Goal: Transaction & Acquisition: Purchase product/service

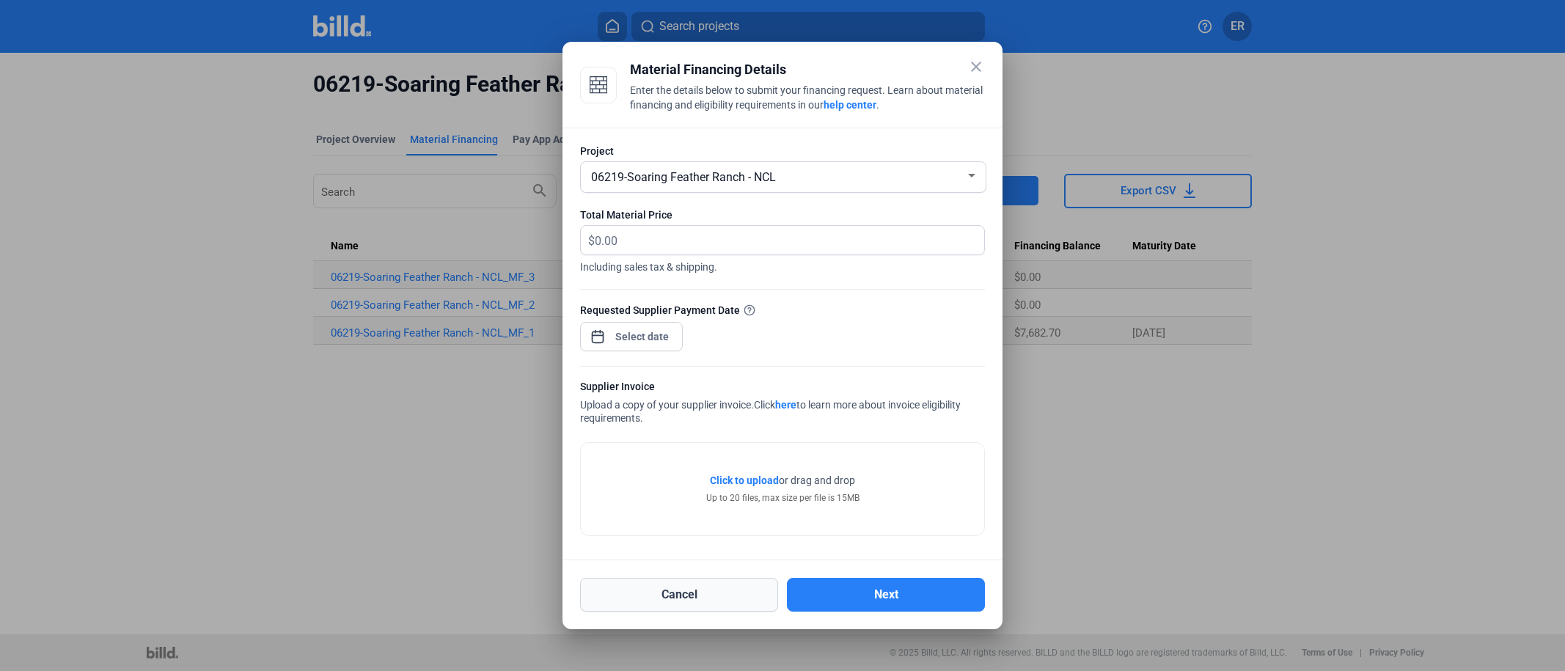
click at [678, 595] on button "Cancel" at bounding box center [679, 595] width 198 height 34
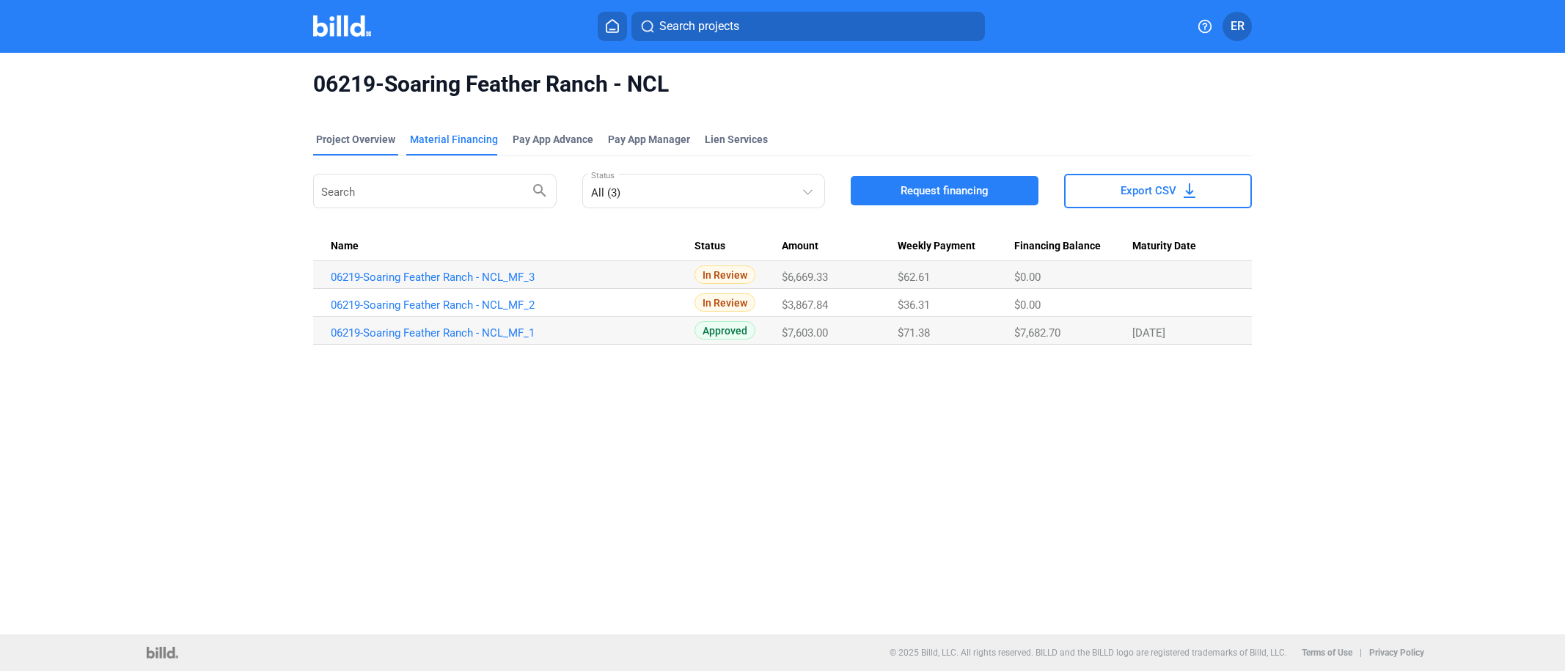
click at [337, 145] on div "Project Overview" at bounding box center [355, 139] width 79 height 15
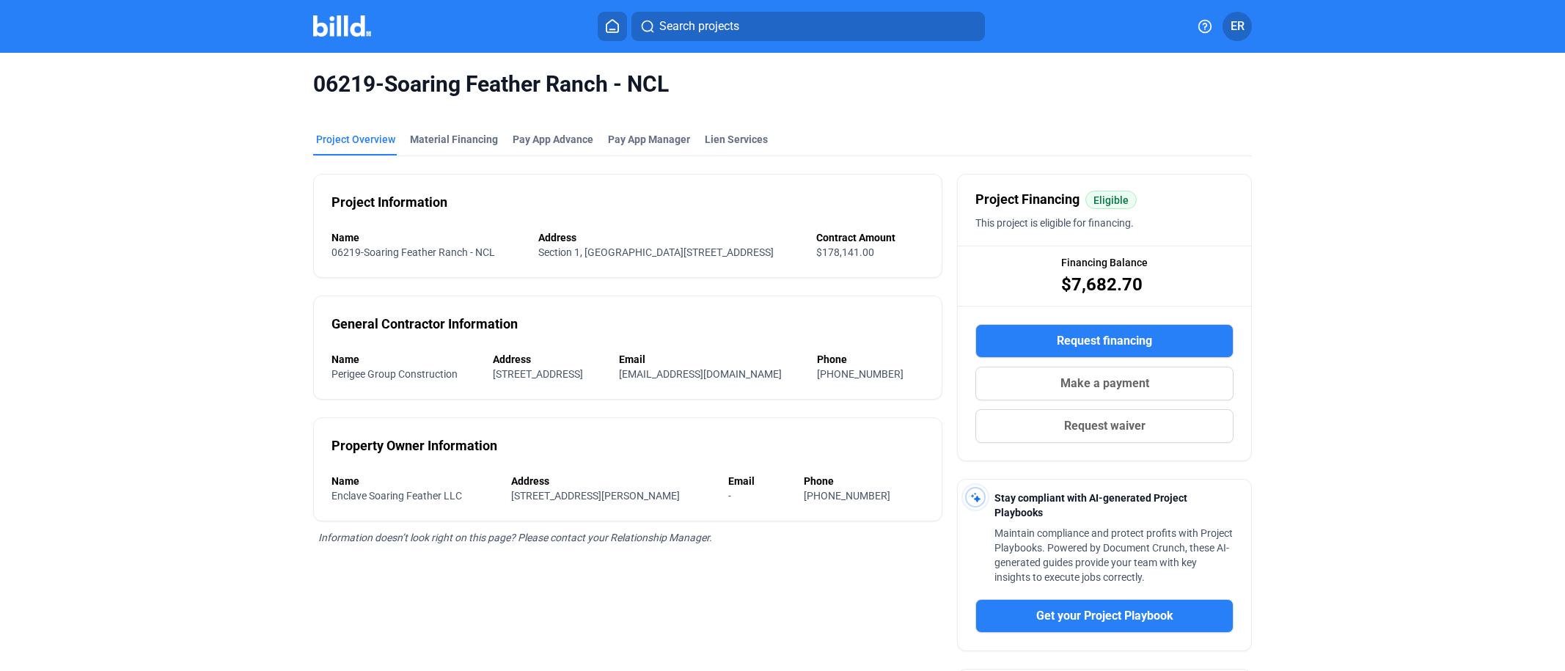
click at [342, 33] on img at bounding box center [342, 25] width 58 height 21
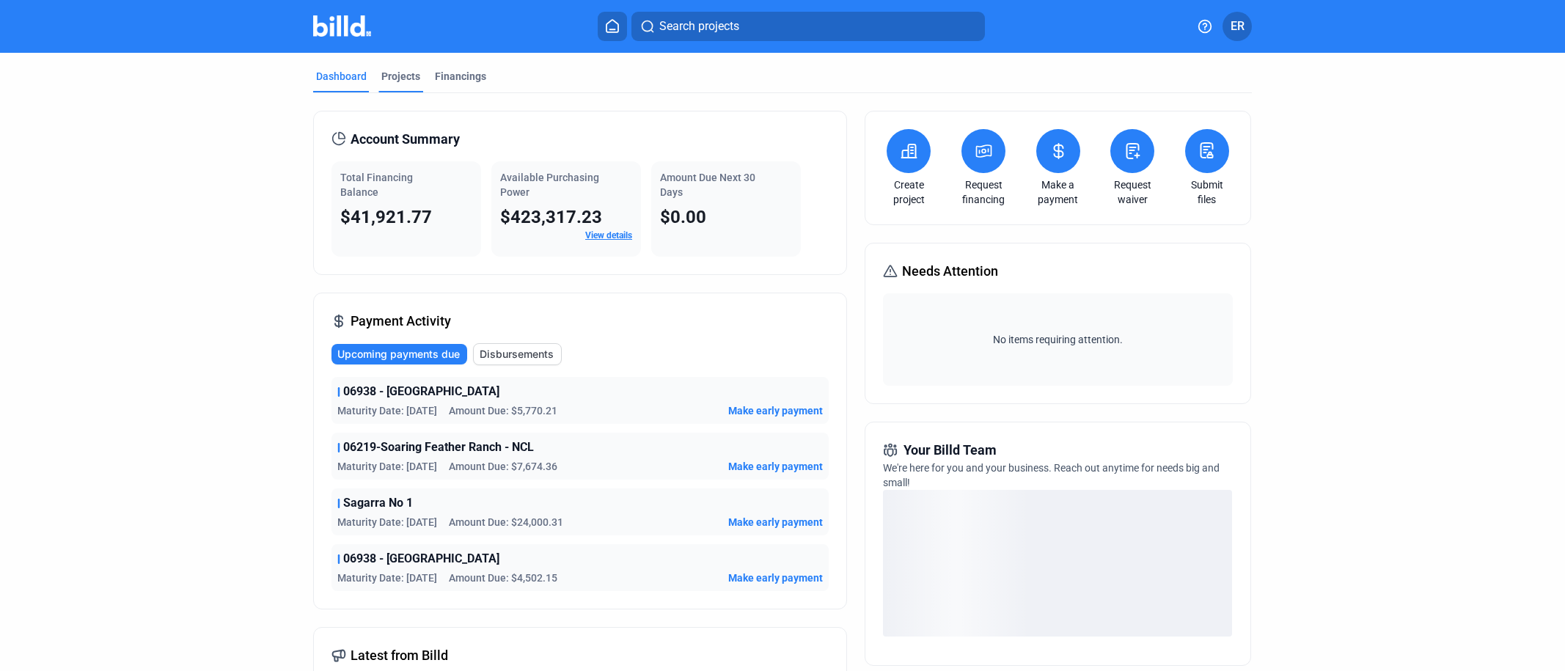
click at [403, 78] on div "Projects" at bounding box center [400, 76] width 39 height 15
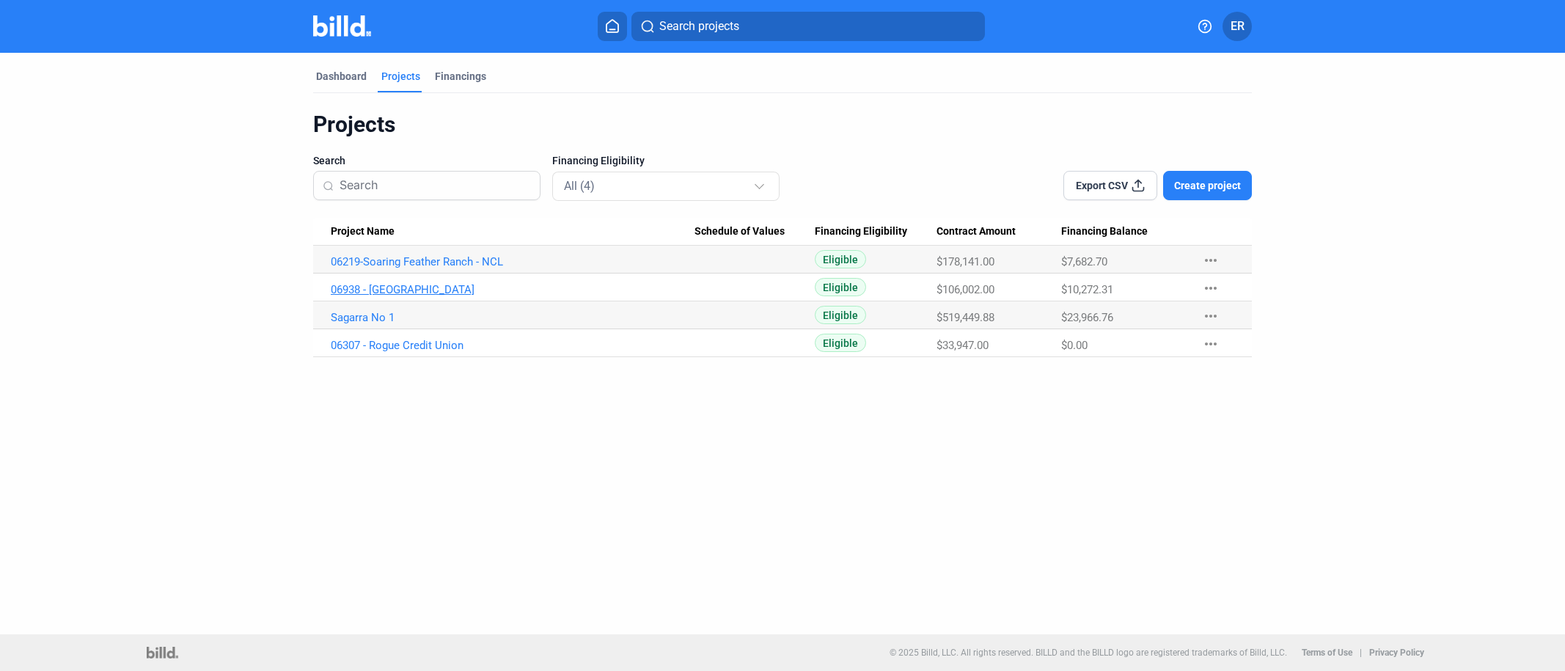
click at [433, 290] on link "06938 - [GEOGRAPHIC_DATA]" at bounding box center [513, 289] width 364 height 13
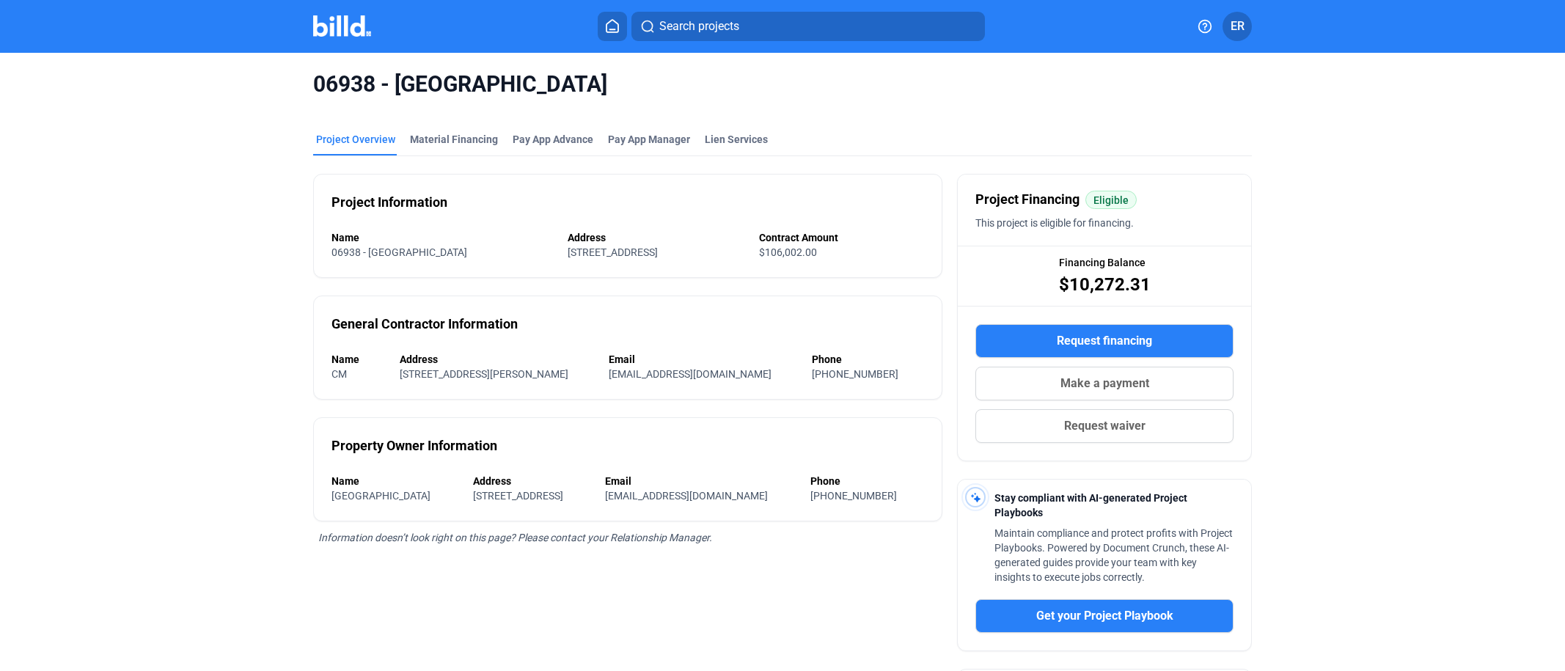
scroll to position [4, 0]
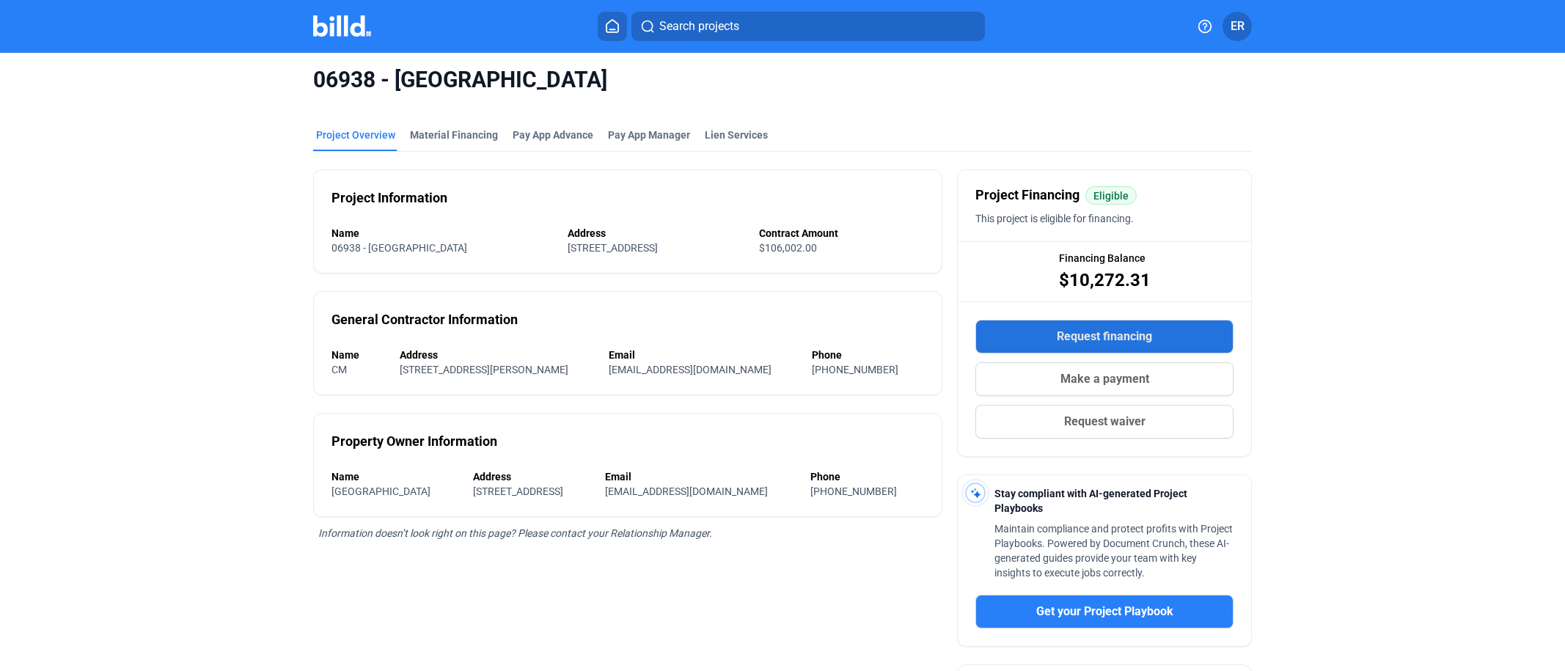
click at [1100, 336] on span "Request financing" at bounding box center [1104, 337] width 95 height 18
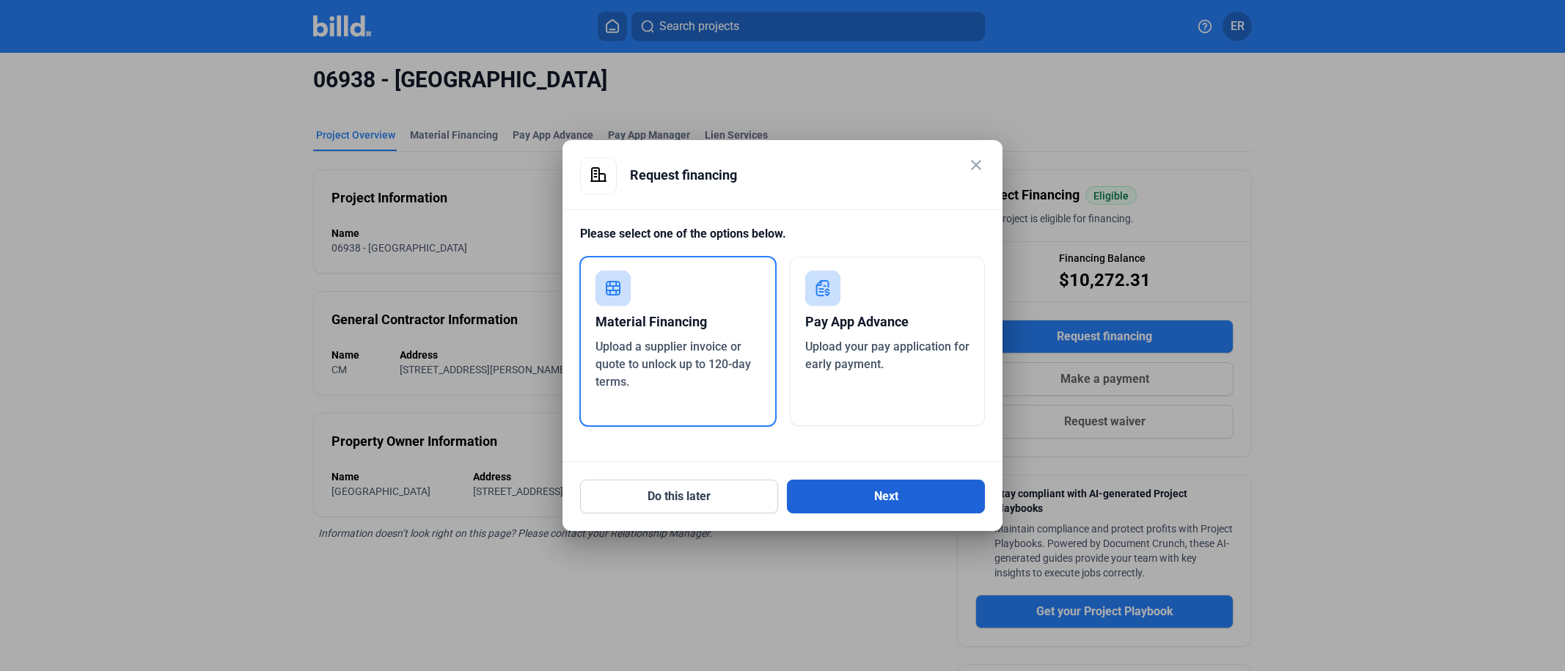
click at [858, 505] on button "Next" at bounding box center [886, 496] width 198 height 34
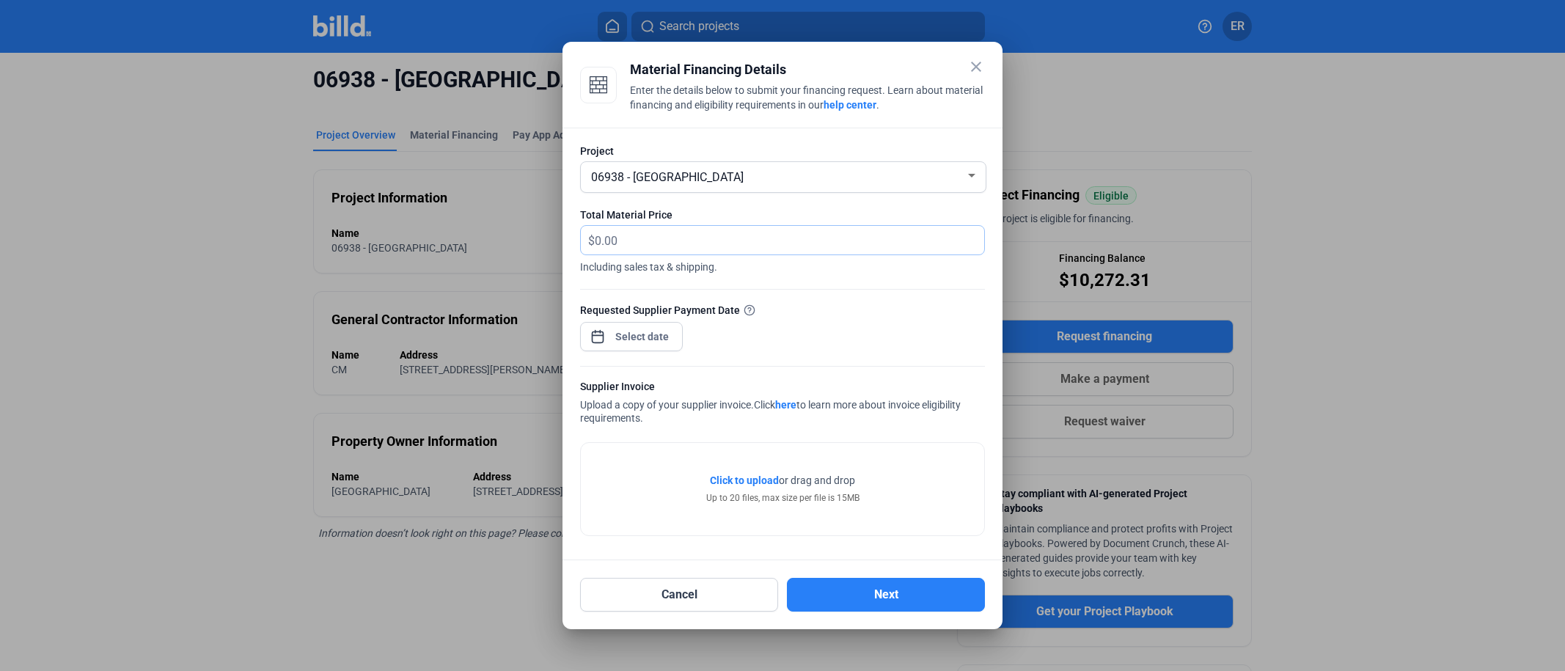
click at [631, 243] on input "text" at bounding box center [789, 240] width 389 height 29
type input "7,472.64"
click at [634, 344] on div "close Material Financing Details Enter the details below to submit your financi…" at bounding box center [782, 335] width 1565 height 671
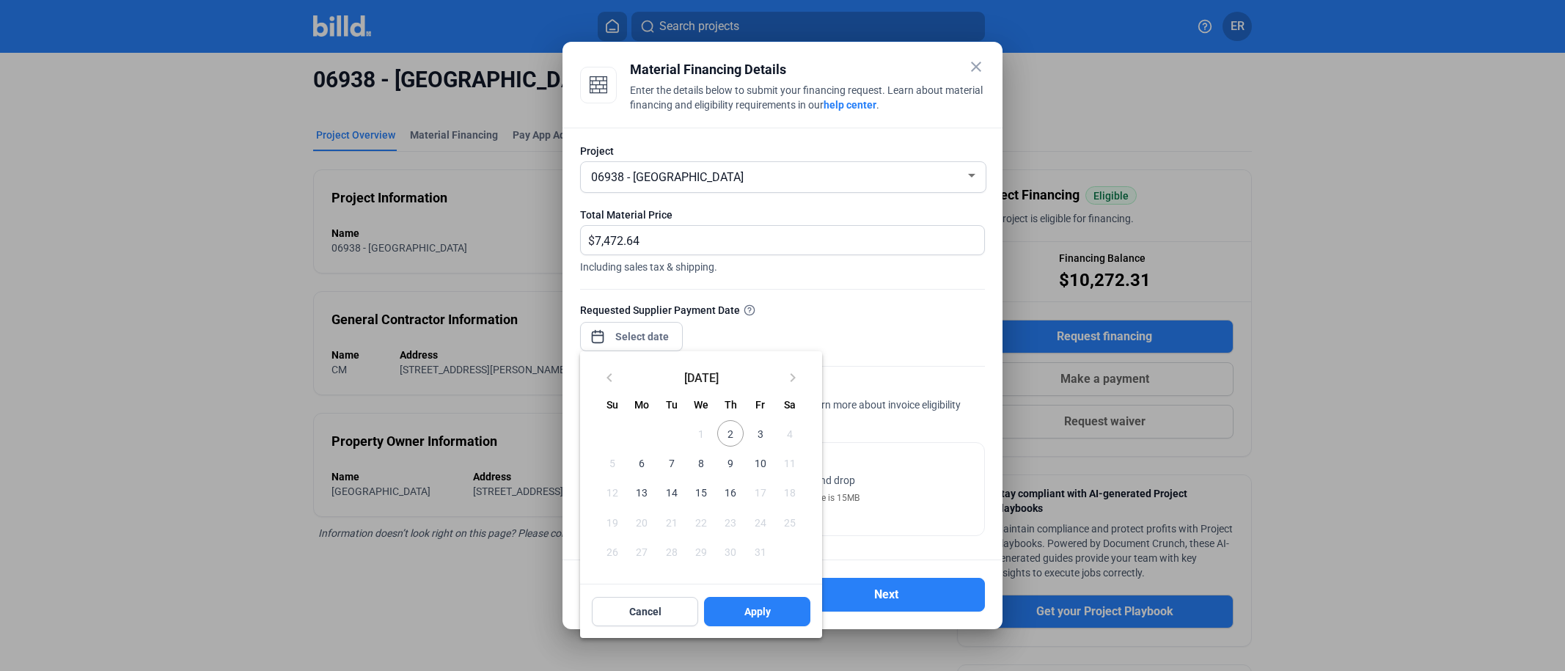
click at [761, 433] on span "3" at bounding box center [759, 433] width 26 height 26
click at [771, 619] on button "Apply" at bounding box center [757, 611] width 106 height 29
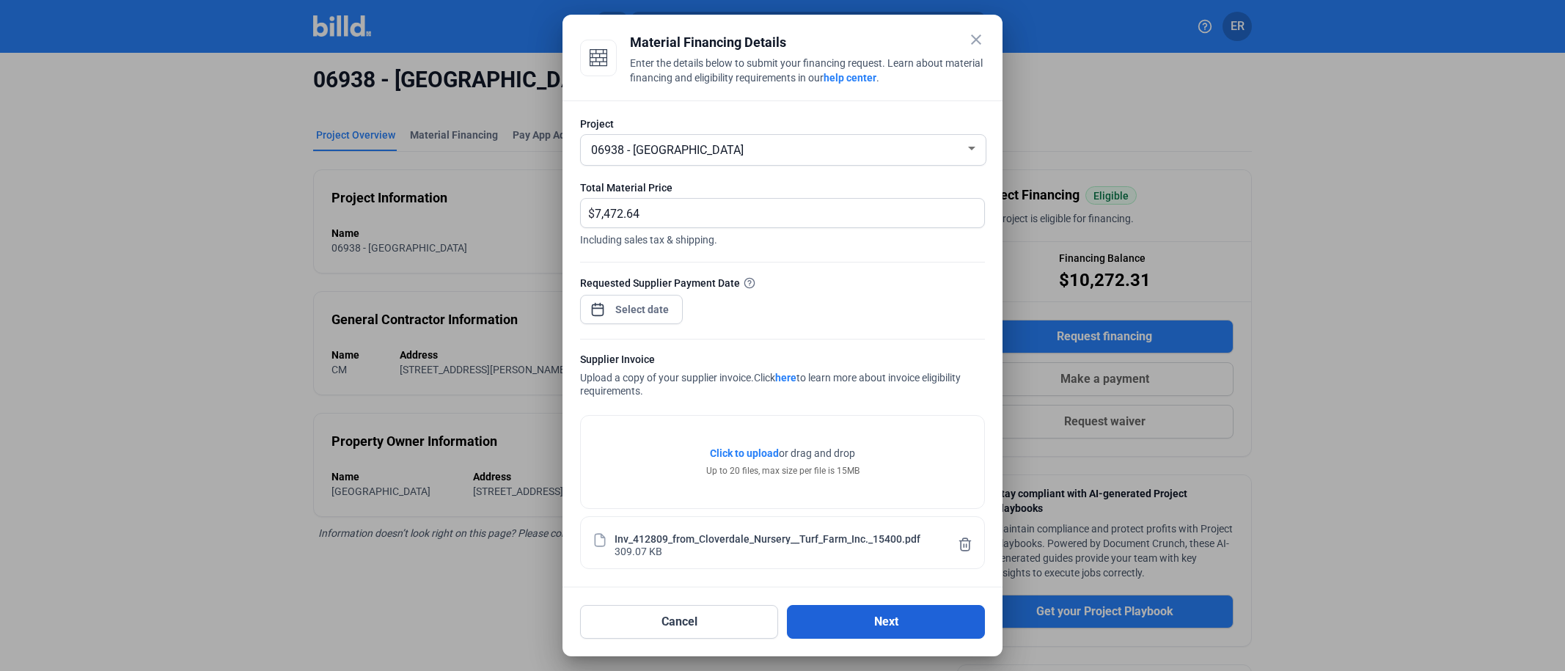
click at [834, 628] on button "Next" at bounding box center [886, 622] width 198 height 34
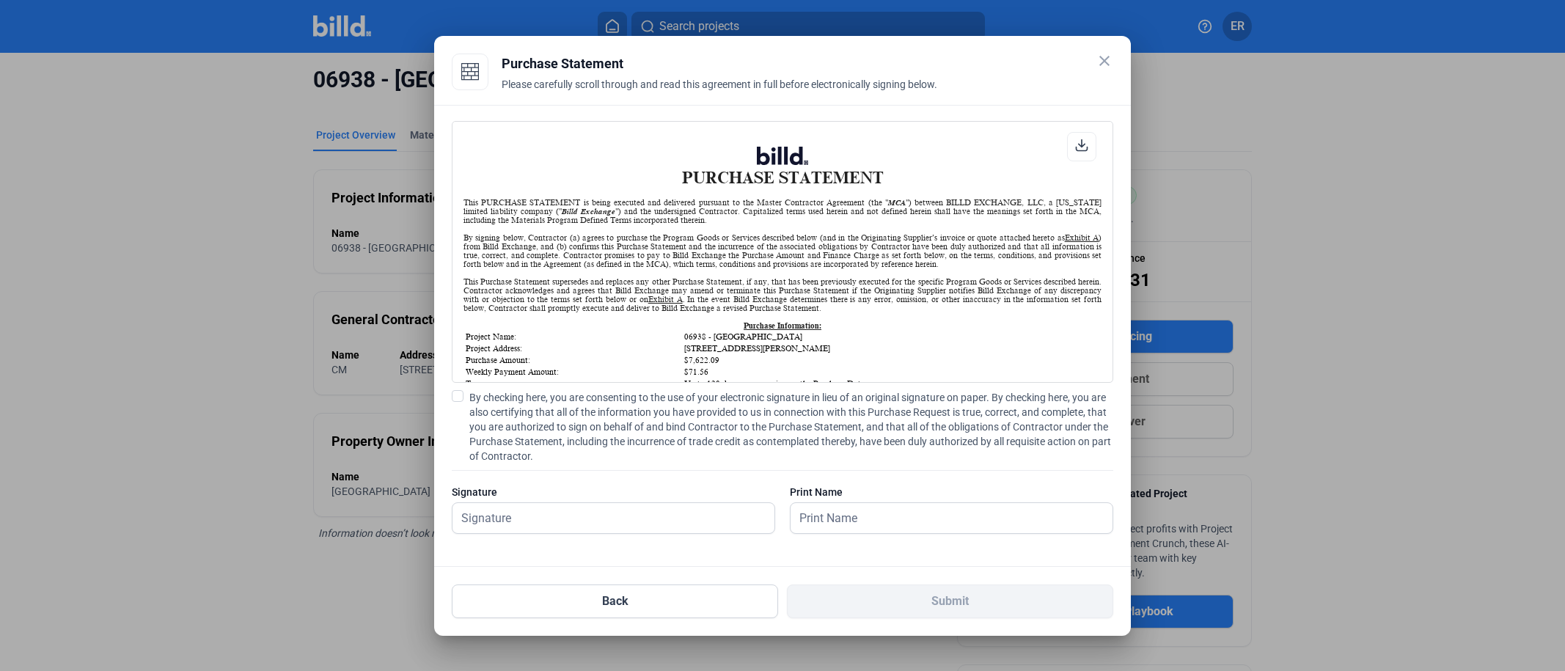
scroll to position [1, 0]
click at [463, 397] on label "By checking here, you are consenting to the use of your electronic signature in…" at bounding box center [782, 426] width 661 height 73
click at [0, 0] on input "By checking here, you are consenting to the use of your electronic signature in…" at bounding box center [0, 0] width 0 height 0
click at [1082, 144] on icon at bounding box center [1081, 145] width 13 height 13
click at [589, 515] on input "text" at bounding box center [605, 518] width 306 height 30
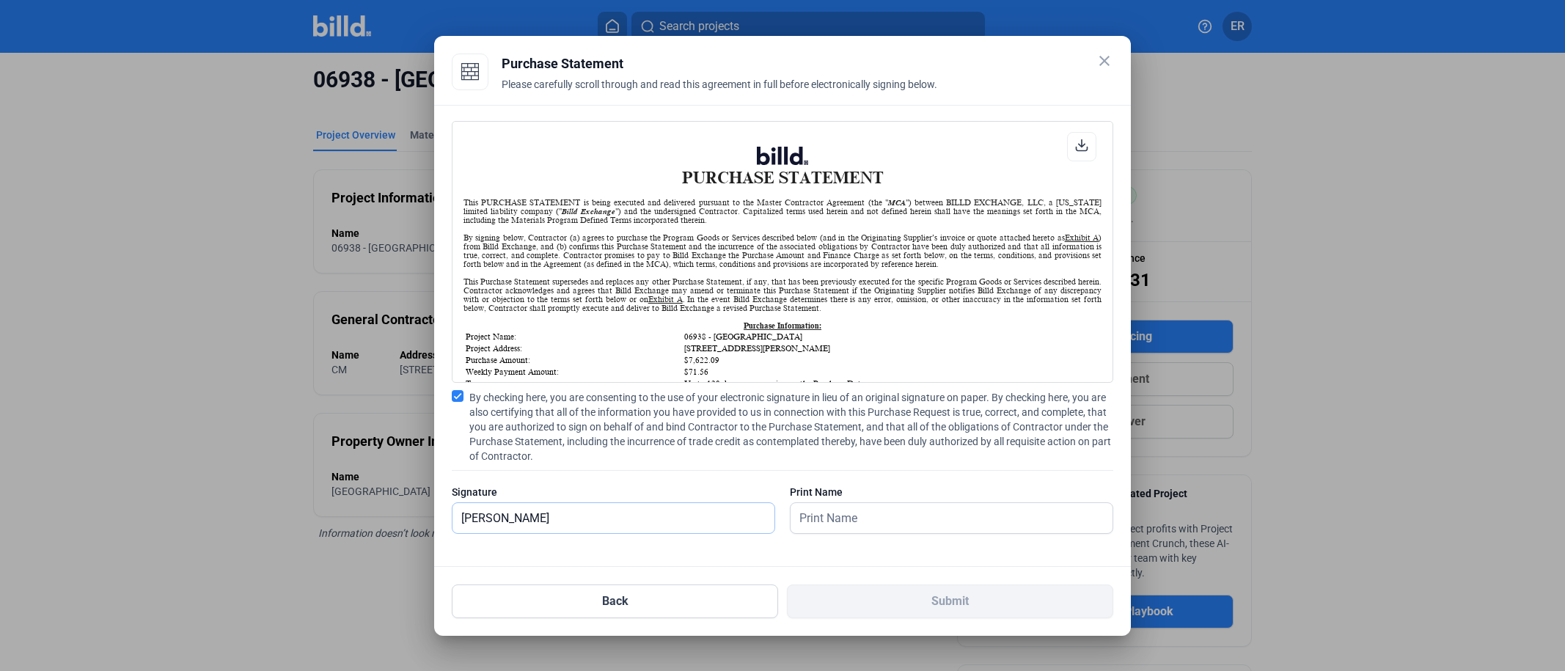
type input "[PERSON_NAME]"
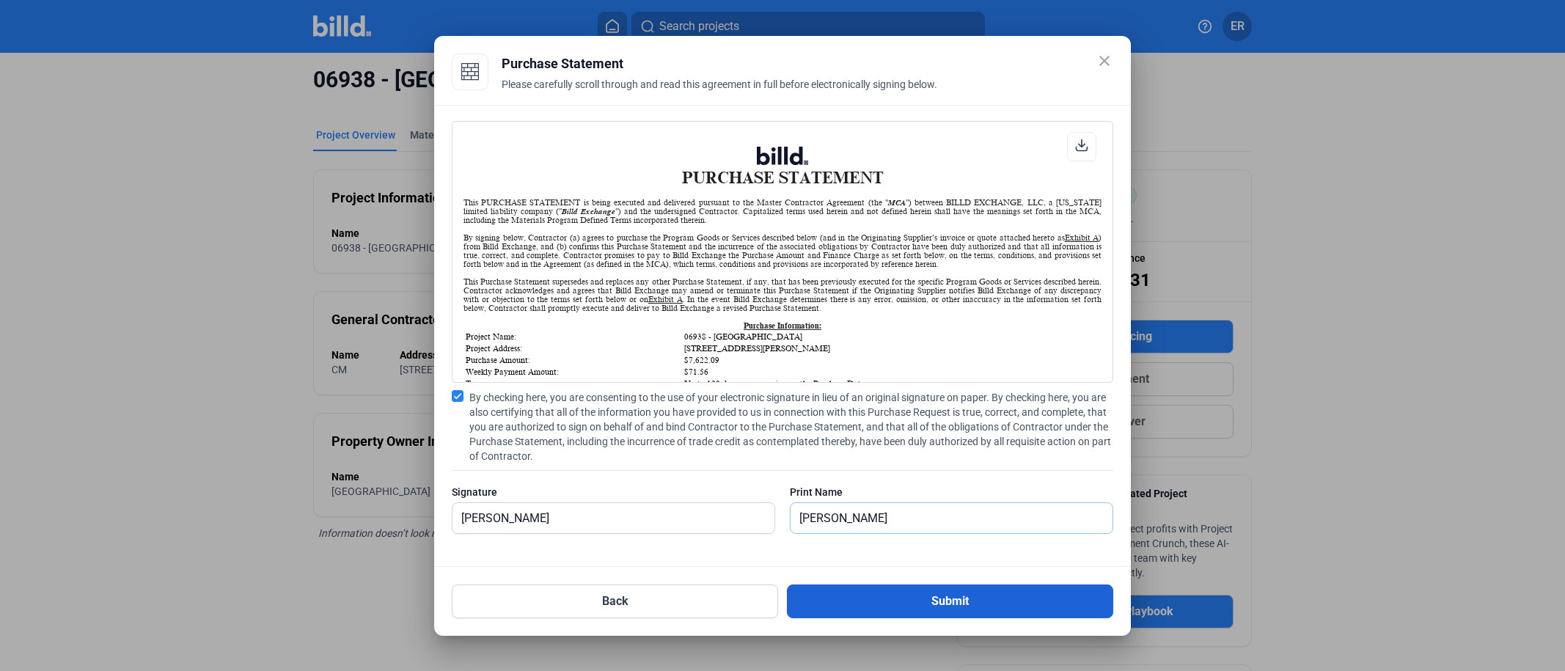
scroll to position [0, 0]
type input "[PERSON_NAME]"
click at [901, 600] on button "Submit" at bounding box center [950, 601] width 326 height 34
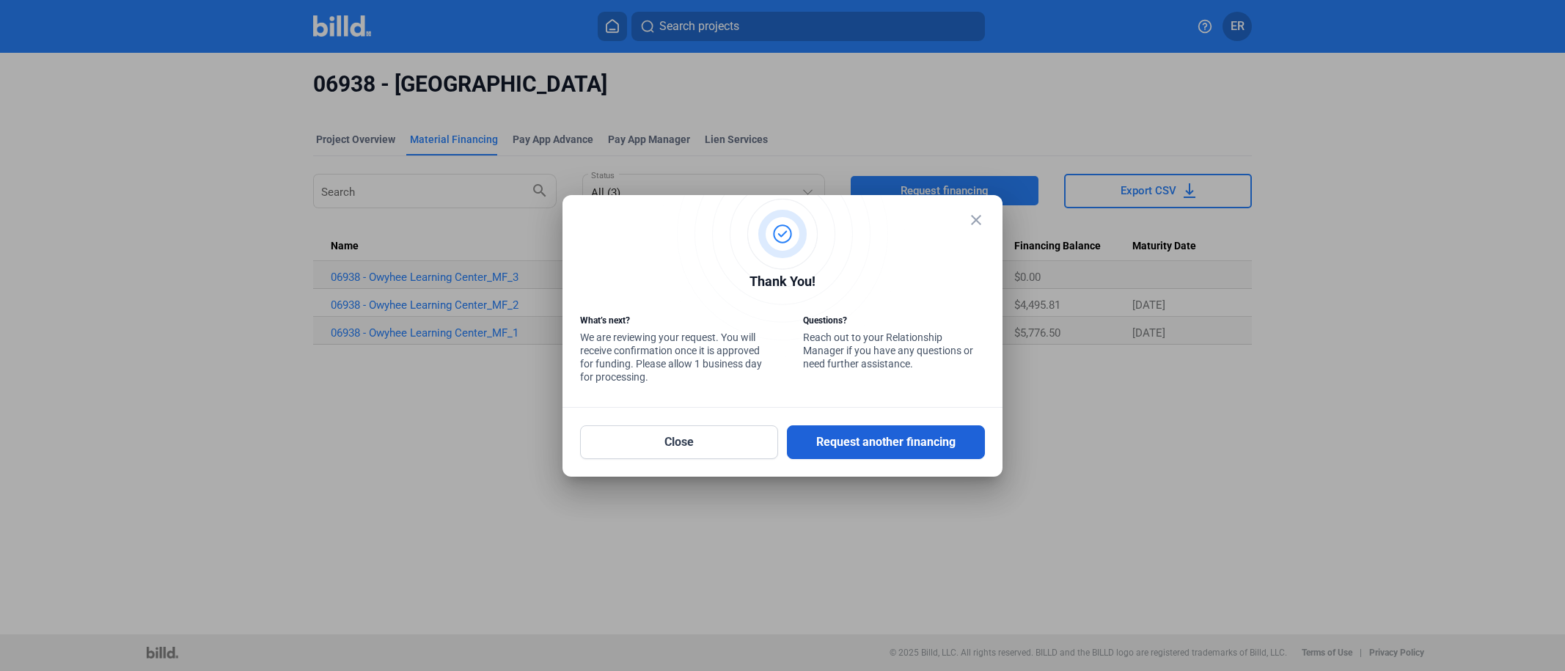
click at [936, 442] on button "Request another financing" at bounding box center [886, 442] width 198 height 34
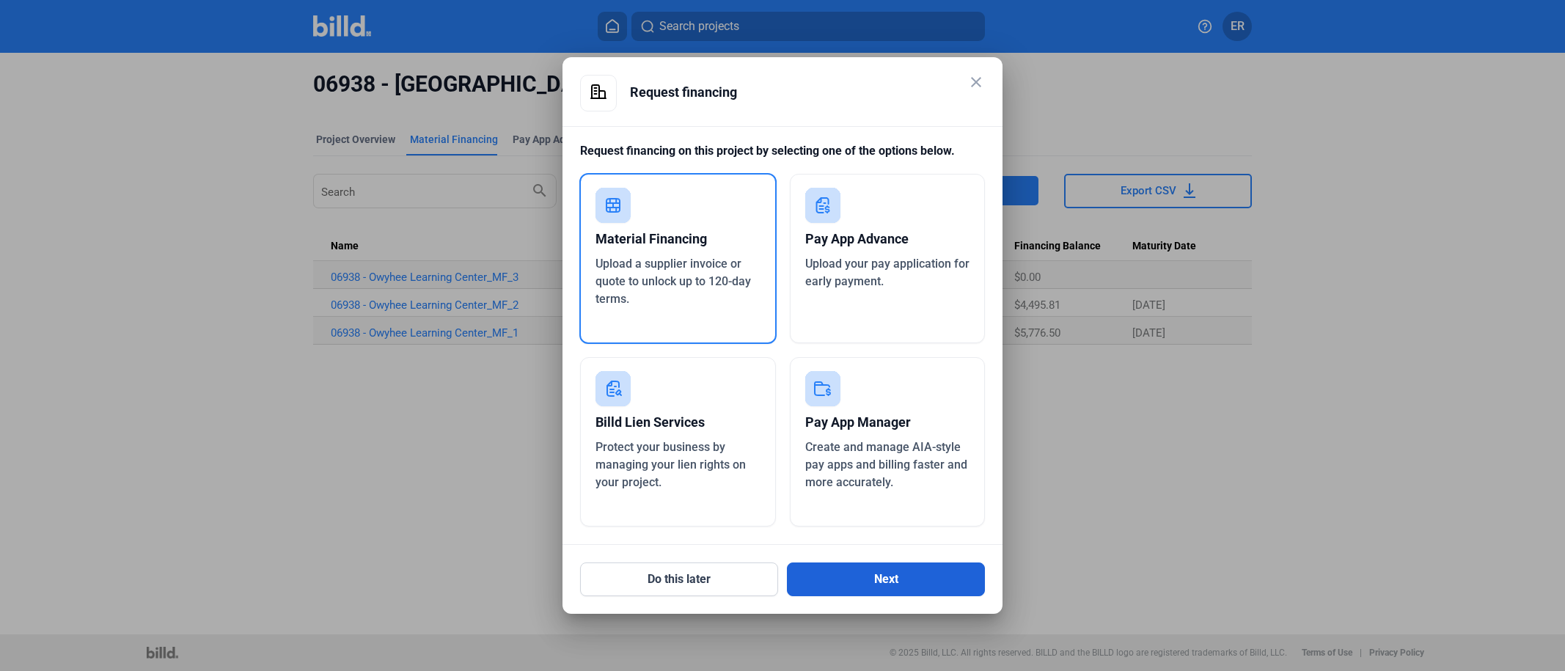
click at [918, 575] on button "Next" at bounding box center [886, 579] width 198 height 34
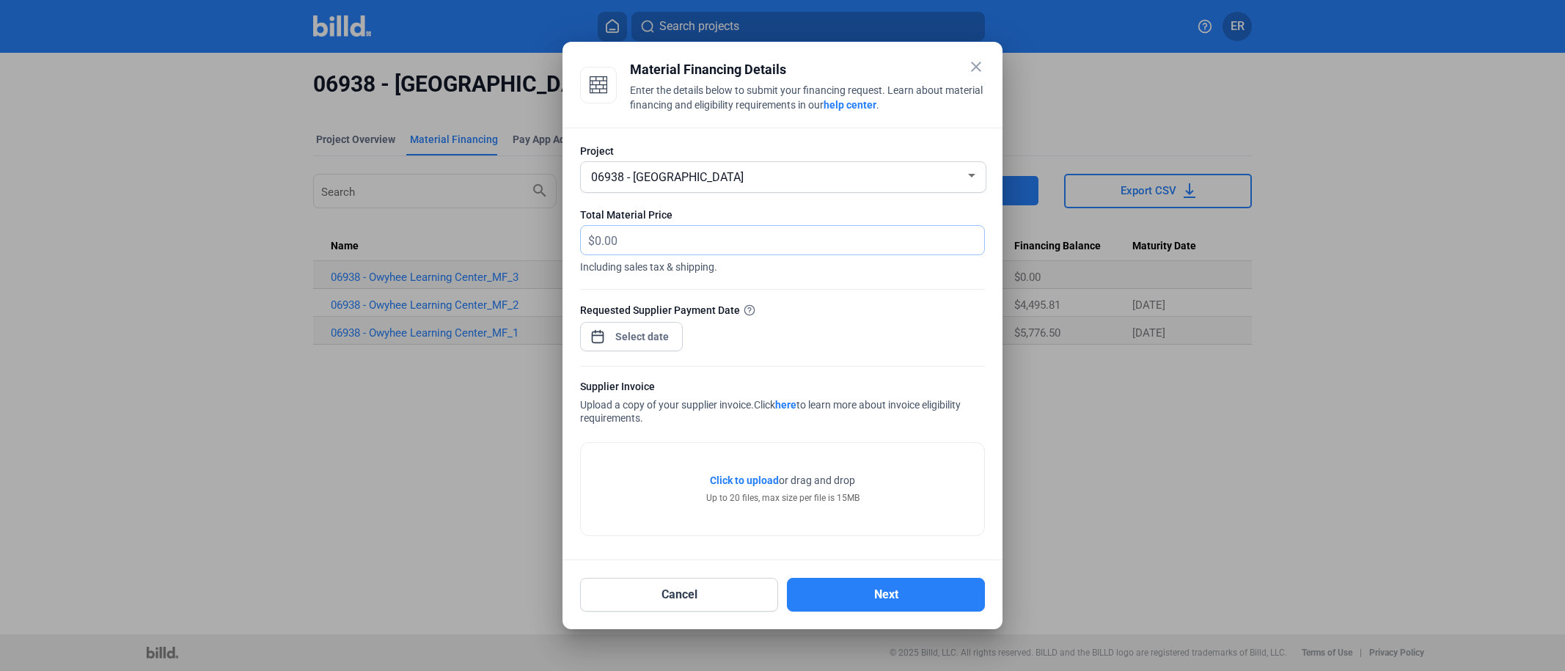
click at [653, 243] on input "text" at bounding box center [789, 240] width 389 height 29
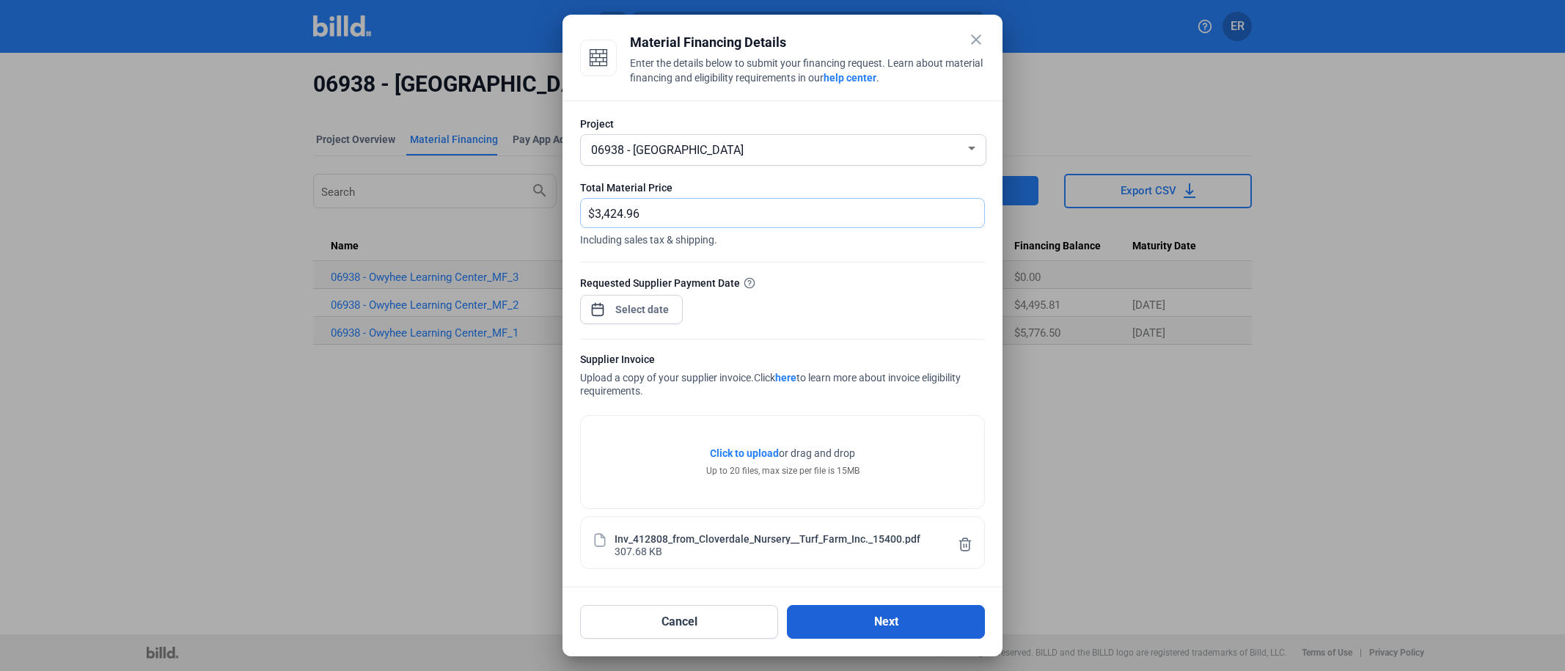
type input "3,424.96"
click at [948, 625] on button "Next" at bounding box center [886, 622] width 198 height 34
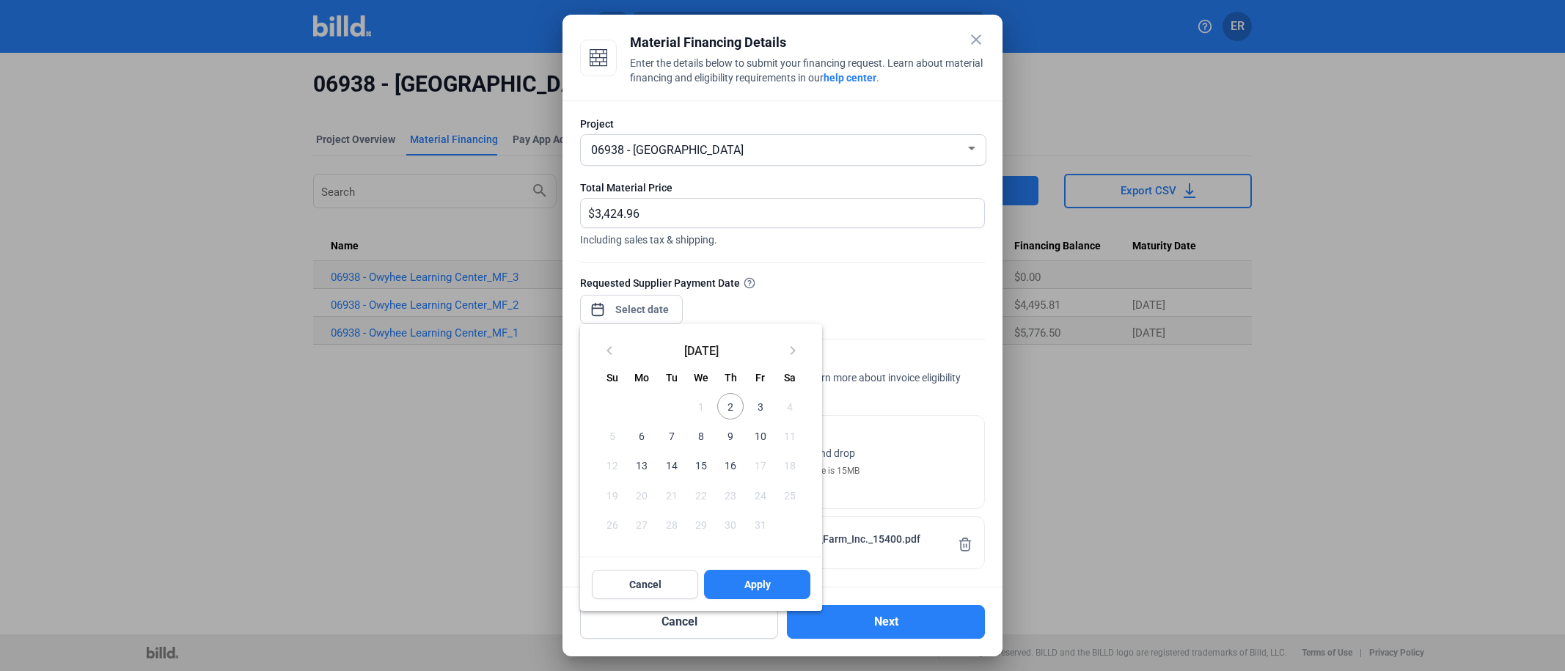
click at [664, 306] on div "close Material Financing Details Enter the details below to submit your financi…" at bounding box center [782, 335] width 1565 height 671
click at [763, 405] on span "3" at bounding box center [759, 406] width 26 height 26
click at [757, 578] on span "Apply" at bounding box center [757, 584] width 26 height 15
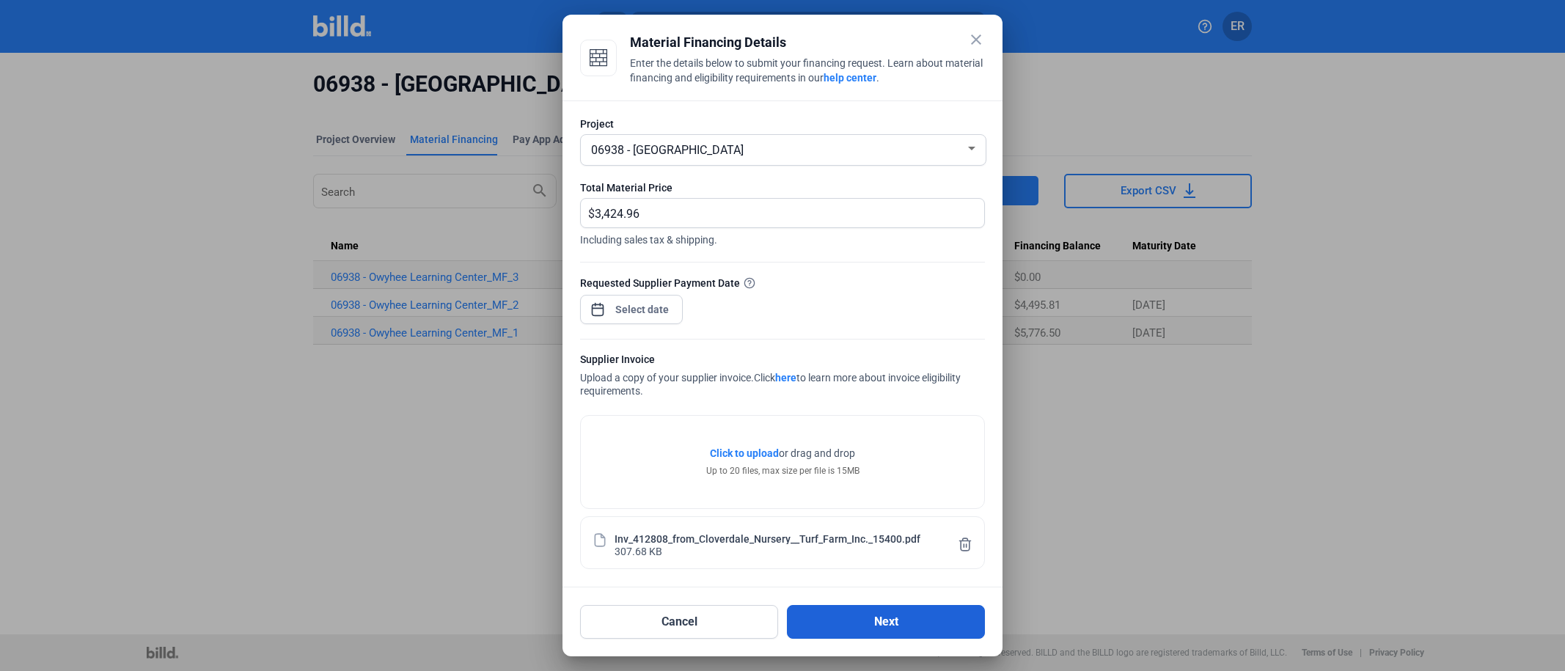
click at [923, 622] on button "Next" at bounding box center [886, 622] width 198 height 34
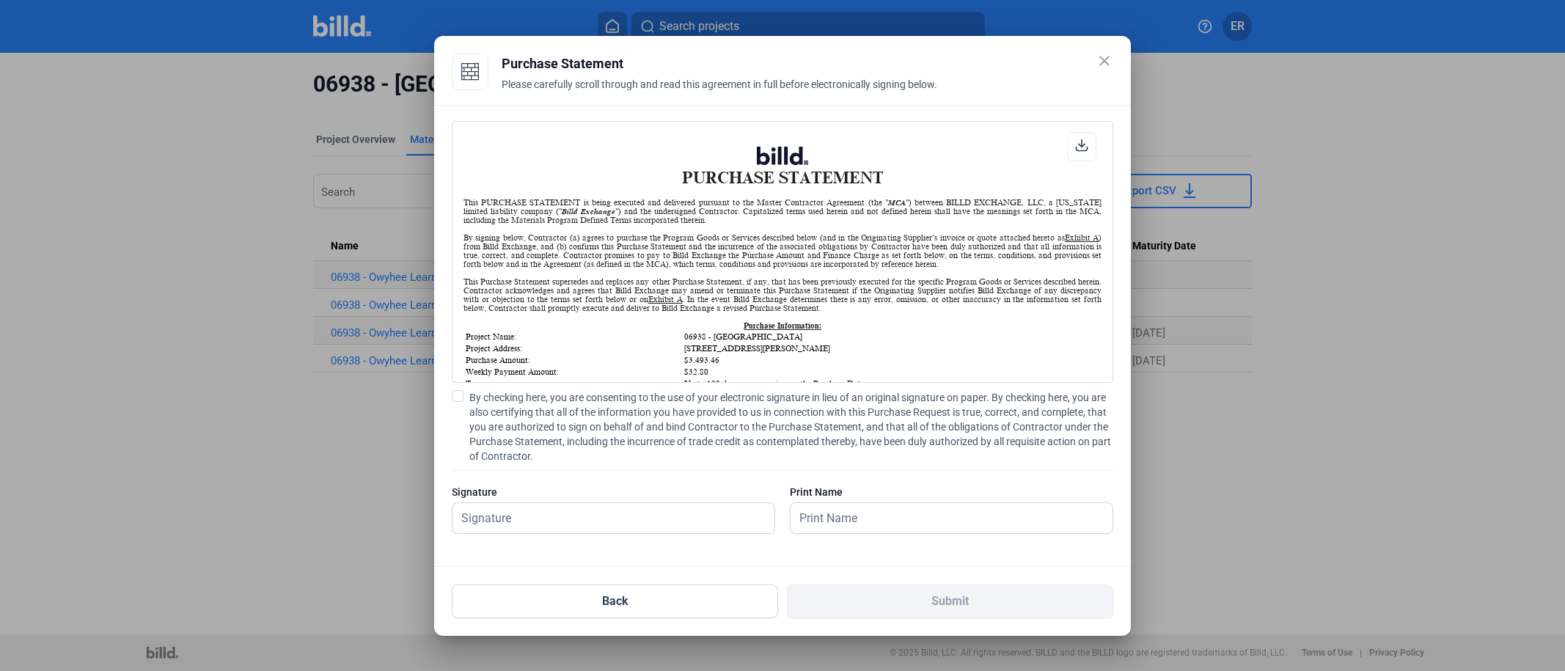
scroll to position [1, 0]
click at [1085, 149] on icon at bounding box center [1081, 145] width 13 height 13
click at [459, 394] on span at bounding box center [458, 396] width 12 height 12
click at [0, 0] on input "By checking here, you are consenting to the use of your electronic signature in…" at bounding box center [0, 0] width 0 height 0
click at [535, 521] on input "text" at bounding box center [613, 518] width 322 height 30
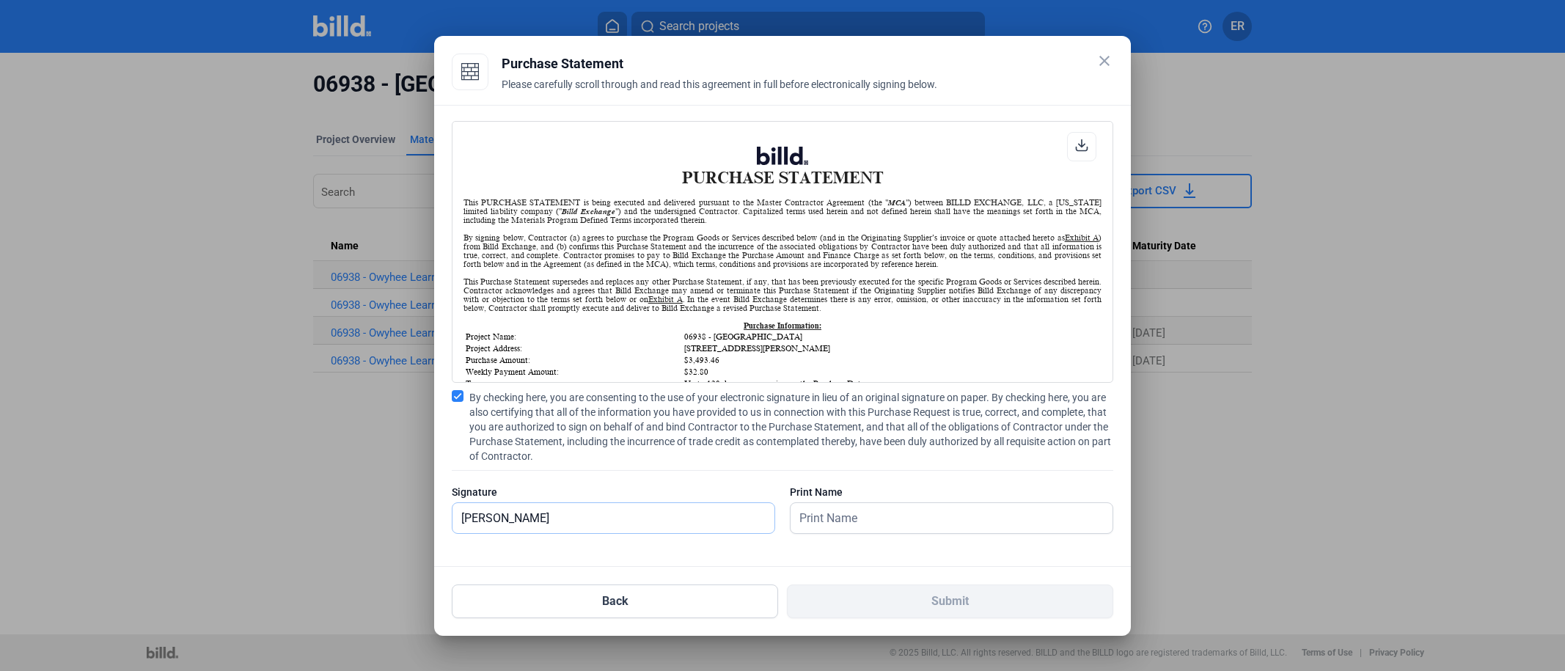
type input "[PERSON_NAME]"
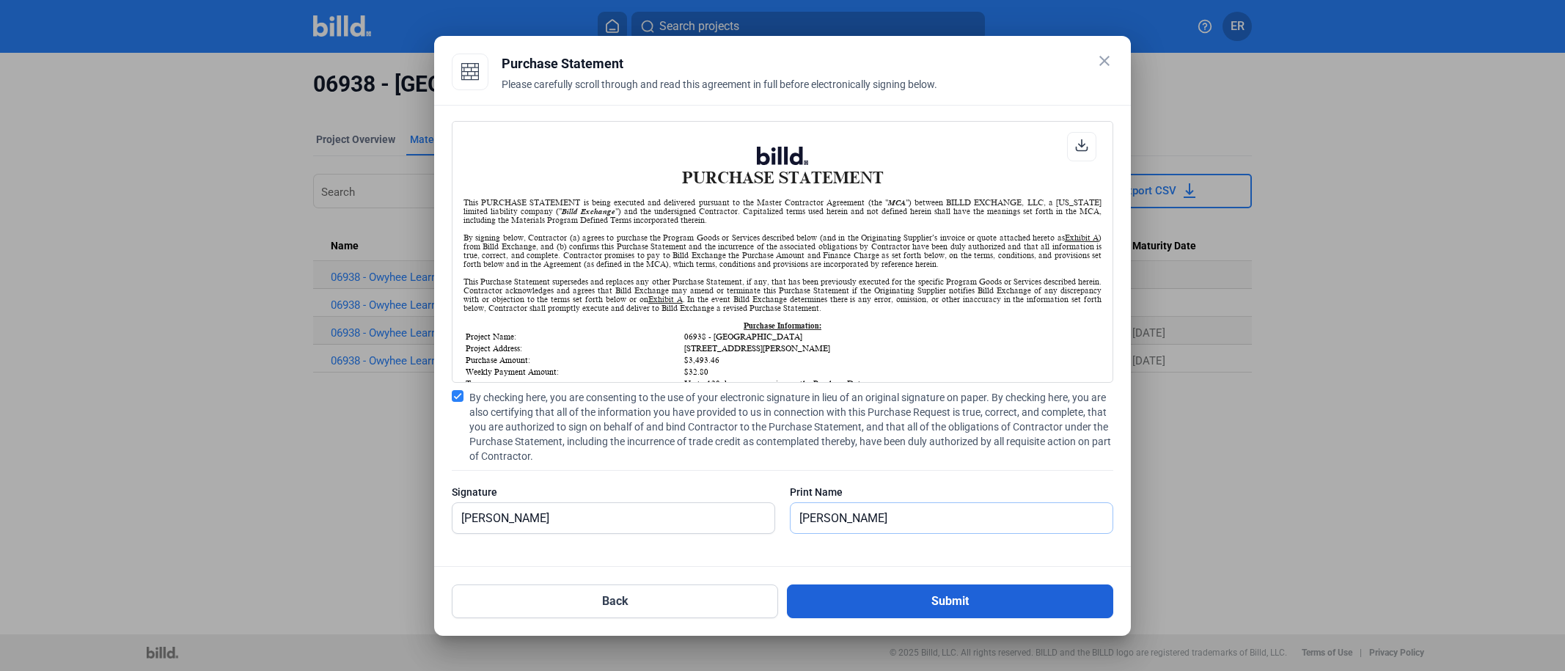
type input "[PERSON_NAME]"
click at [908, 607] on button "Submit" at bounding box center [950, 601] width 326 height 34
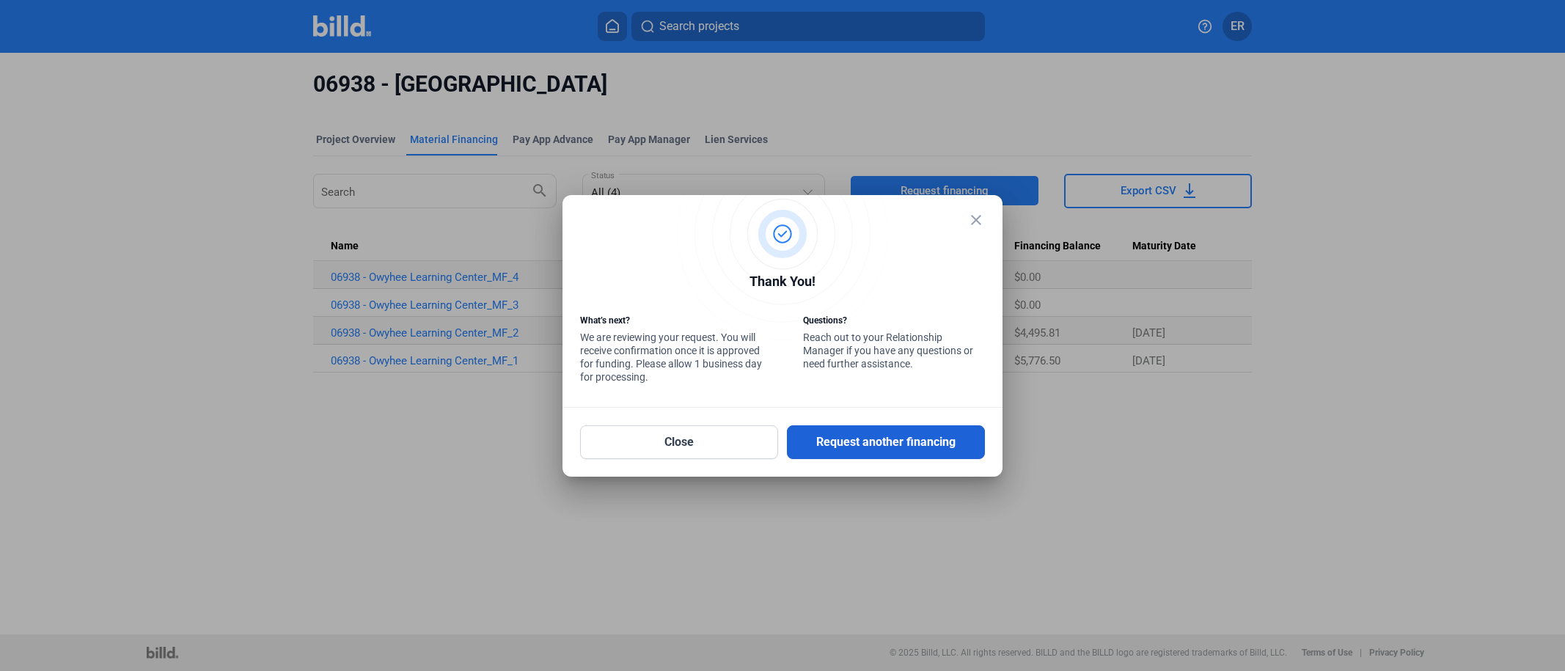
click at [899, 447] on button "Request another financing" at bounding box center [886, 442] width 198 height 34
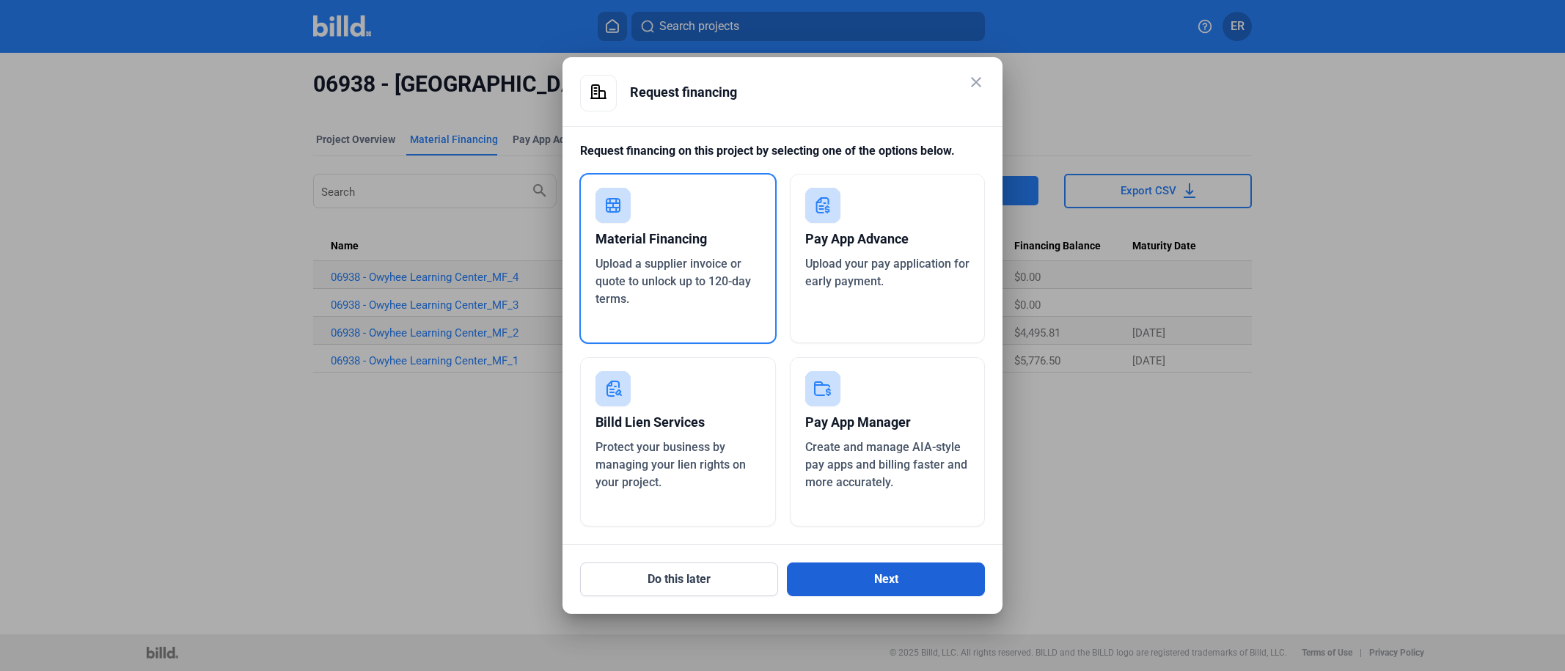
click at [848, 579] on button "Next" at bounding box center [886, 579] width 198 height 34
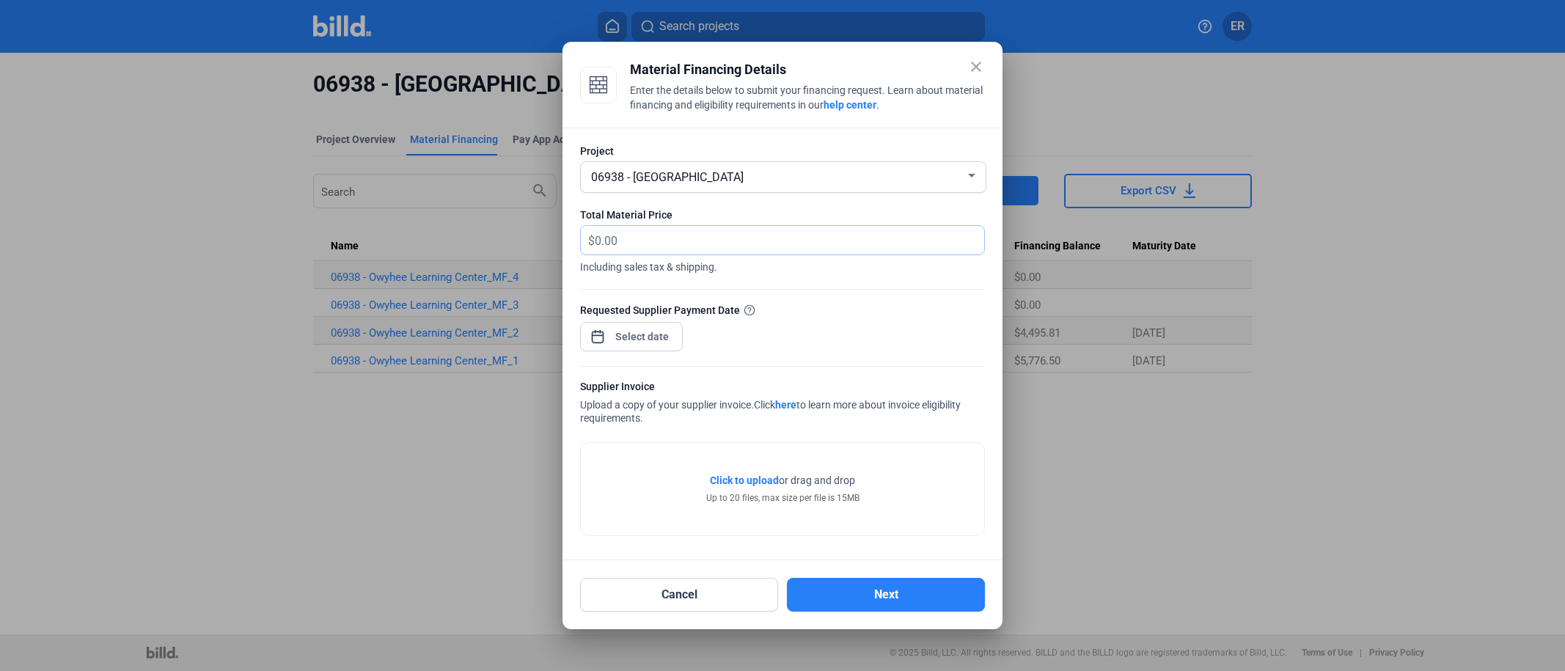
click at [669, 238] on input "text" at bounding box center [781, 240] width 372 height 29
type input "2,265.60"
click at [667, 341] on div "close Material Financing Details Enter the details below to submit your financi…" at bounding box center [782, 335] width 1565 height 671
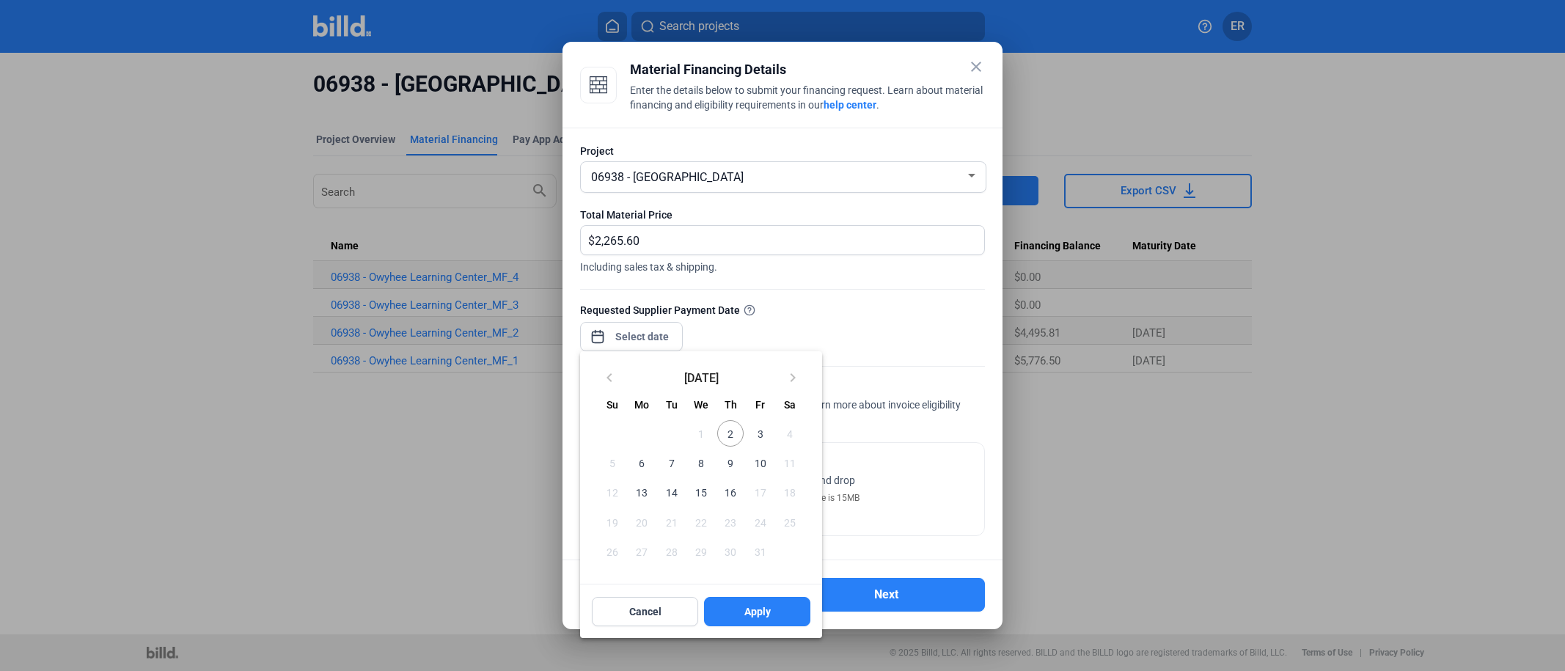
click at [760, 434] on span "3" at bounding box center [759, 433] width 26 height 26
click at [776, 614] on button "Apply" at bounding box center [757, 611] width 106 height 29
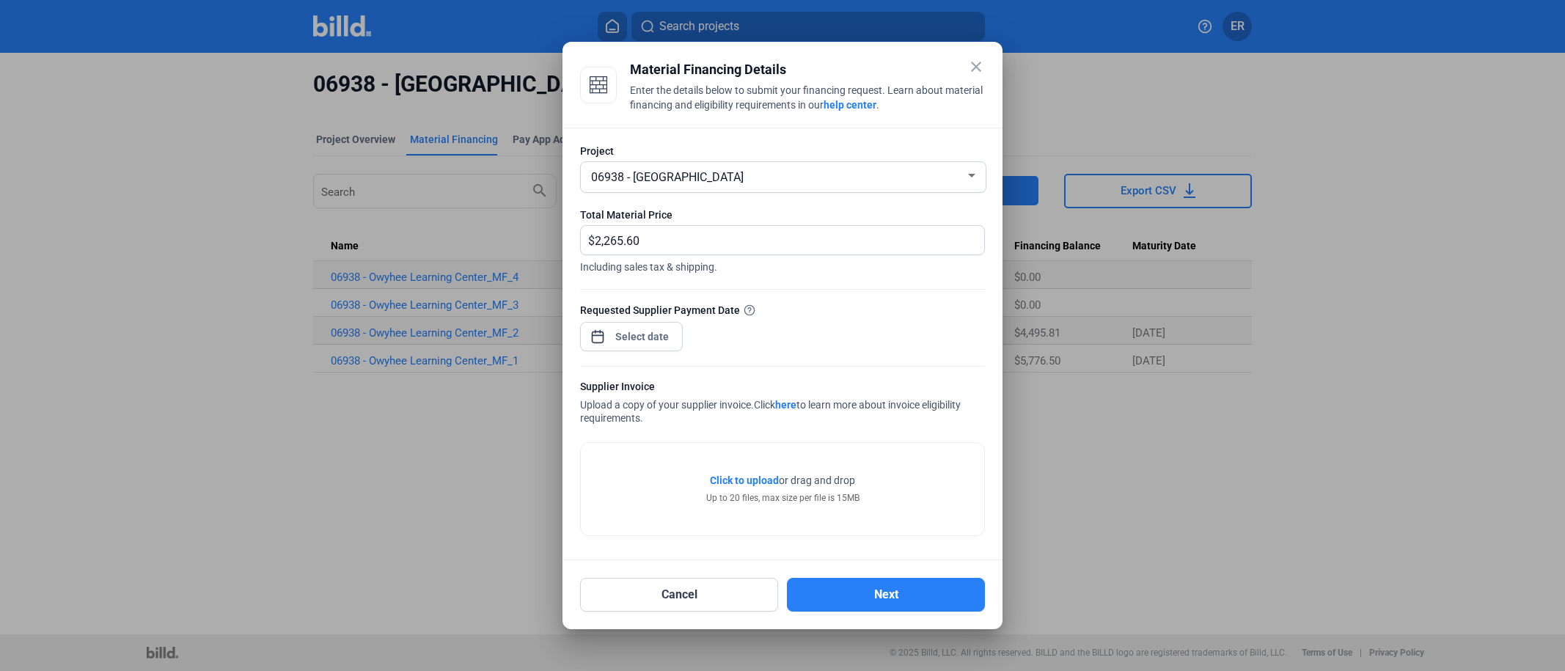
click at [842, 514] on div "Click to upload Tap to upload or drag and drop Up to 20 files, max size per fil…" at bounding box center [782, 489] width 403 height 92
click at [820, 480] on span "or drag and drop" at bounding box center [817, 480] width 76 height 15
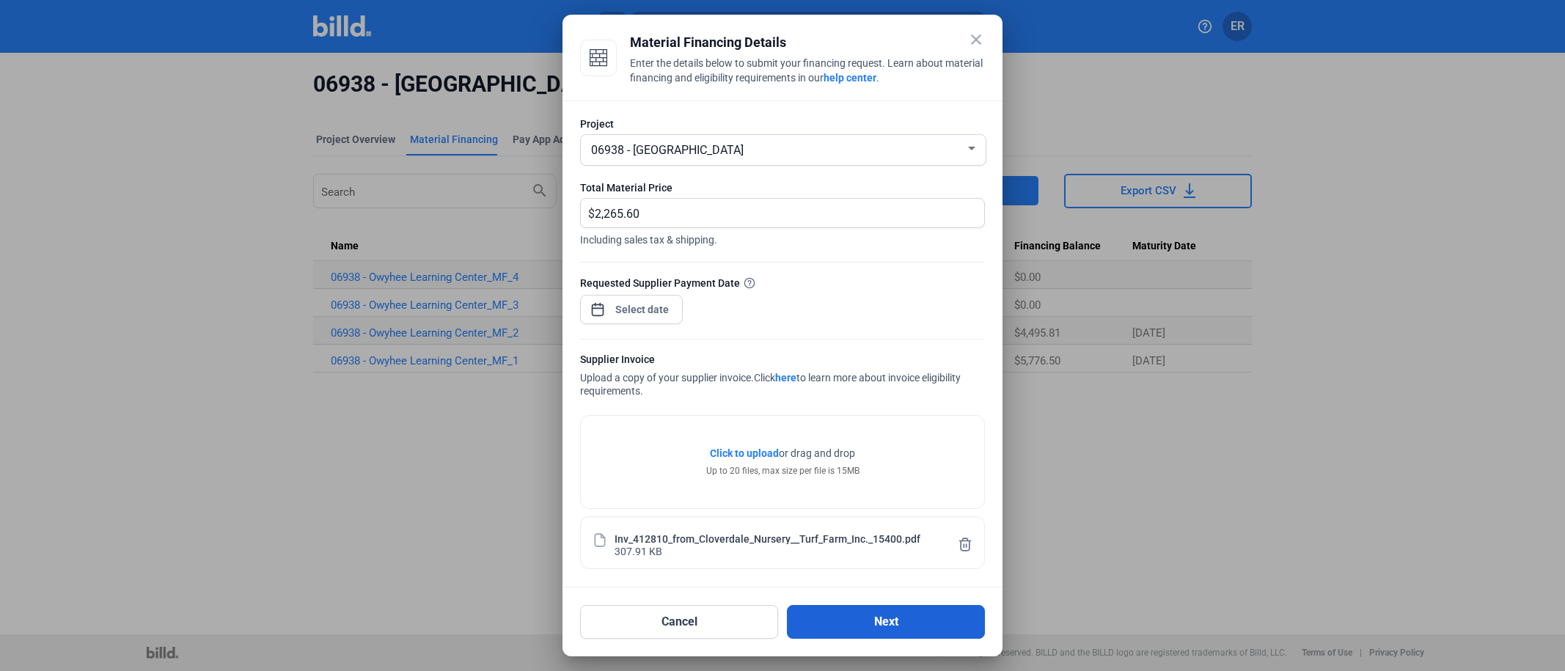
click at [889, 625] on button "Next" at bounding box center [886, 622] width 198 height 34
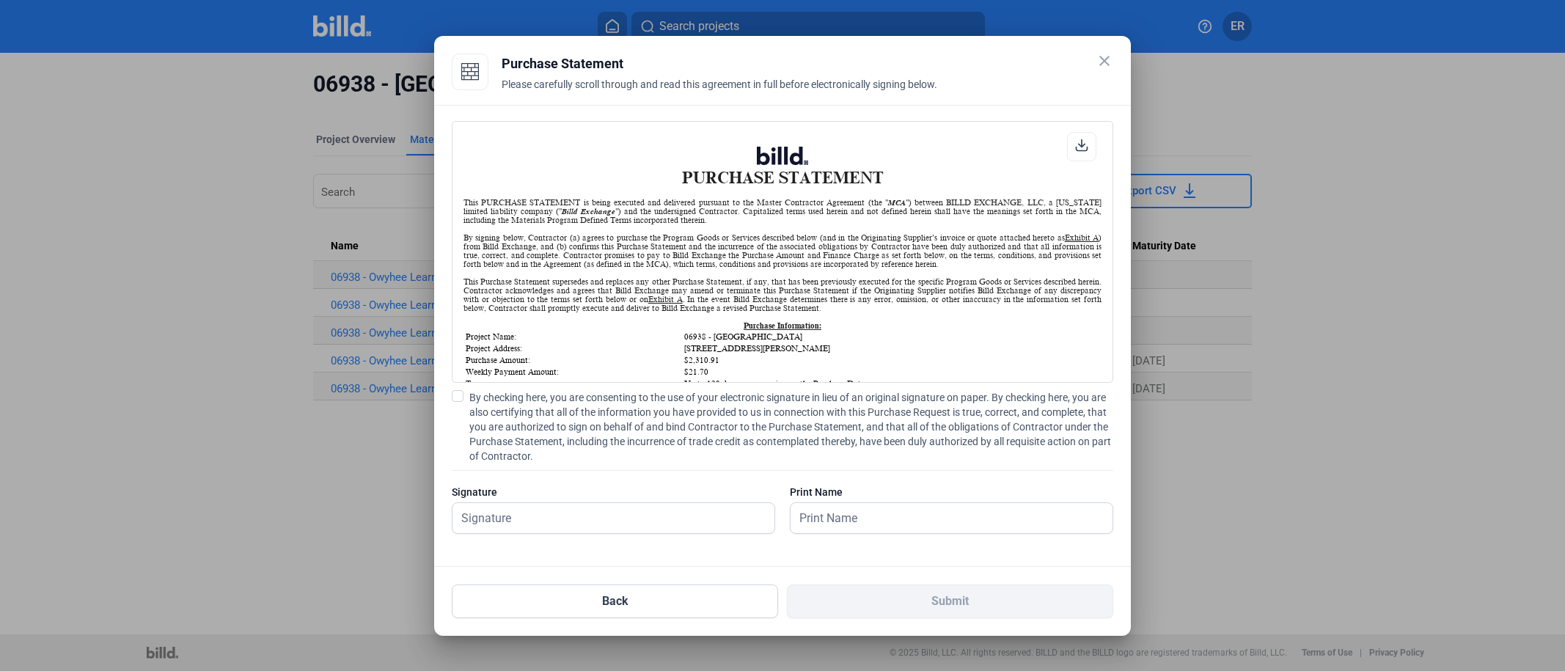
scroll to position [1, 0]
click at [1081, 147] on icon at bounding box center [1081, 144] width 11 height 11
click at [459, 397] on span at bounding box center [458, 396] width 12 height 12
click at [0, 0] on input "By checking here, you are consenting to the use of your electronic signature in…" at bounding box center [0, 0] width 0 height 0
click at [577, 513] on input "text" at bounding box center [605, 518] width 306 height 30
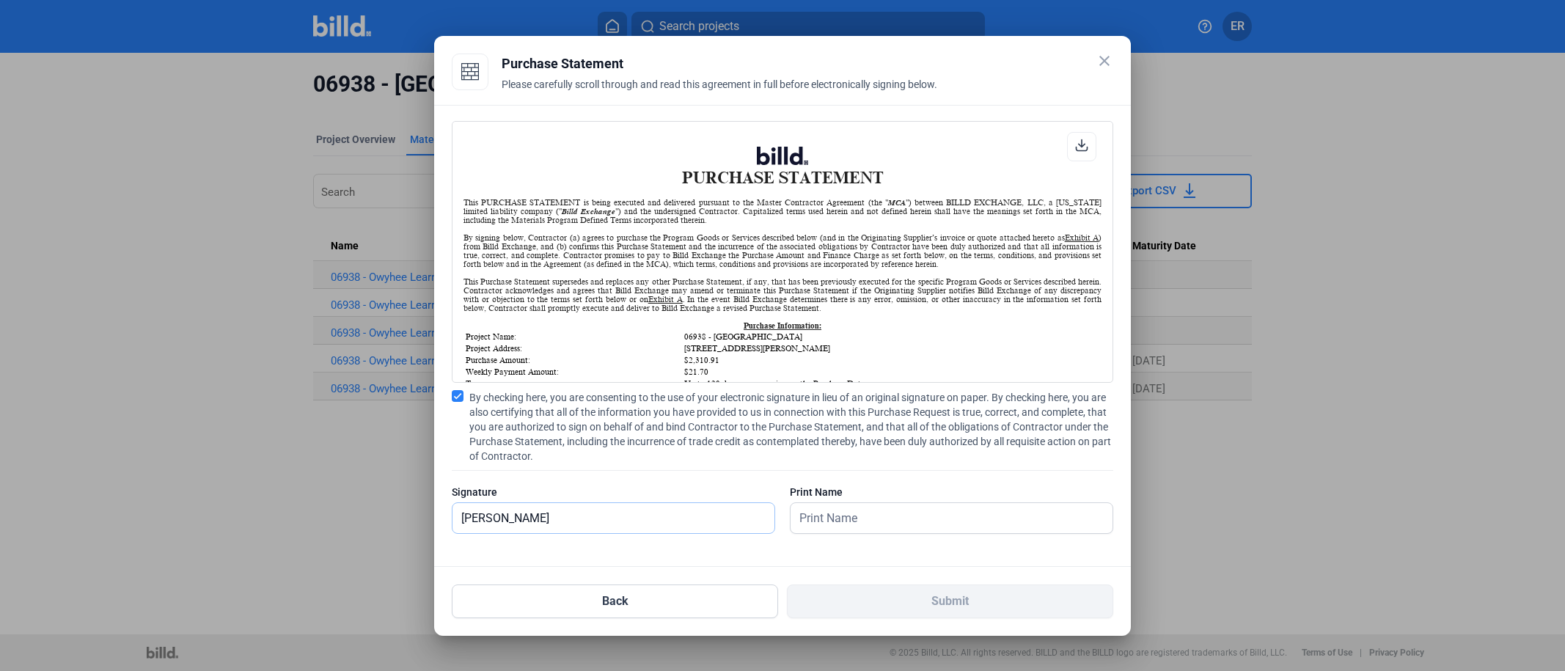
type input "[PERSON_NAME]"
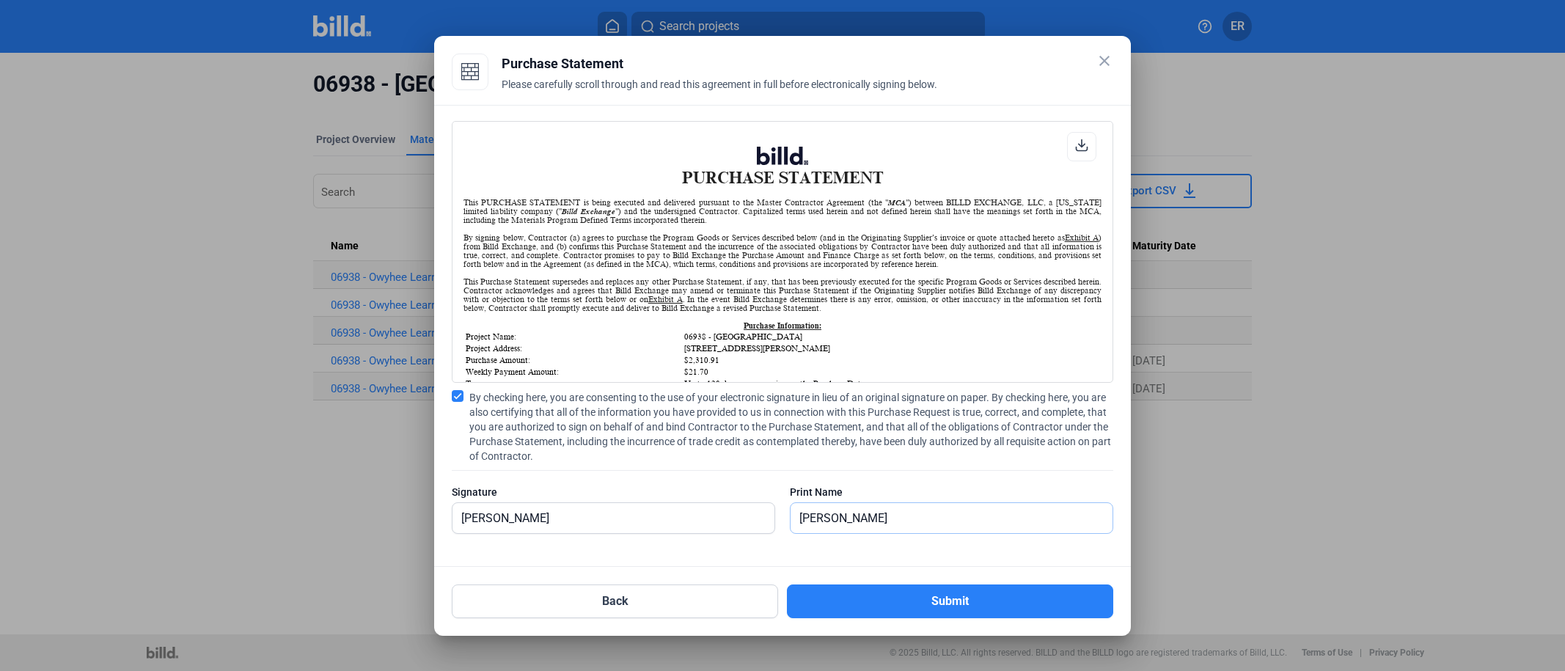
scroll to position [0, 0]
type input "[PERSON_NAME]"
click at [892, 606] on button "Submit" at bounding box center [950, 601] width 326 height 34
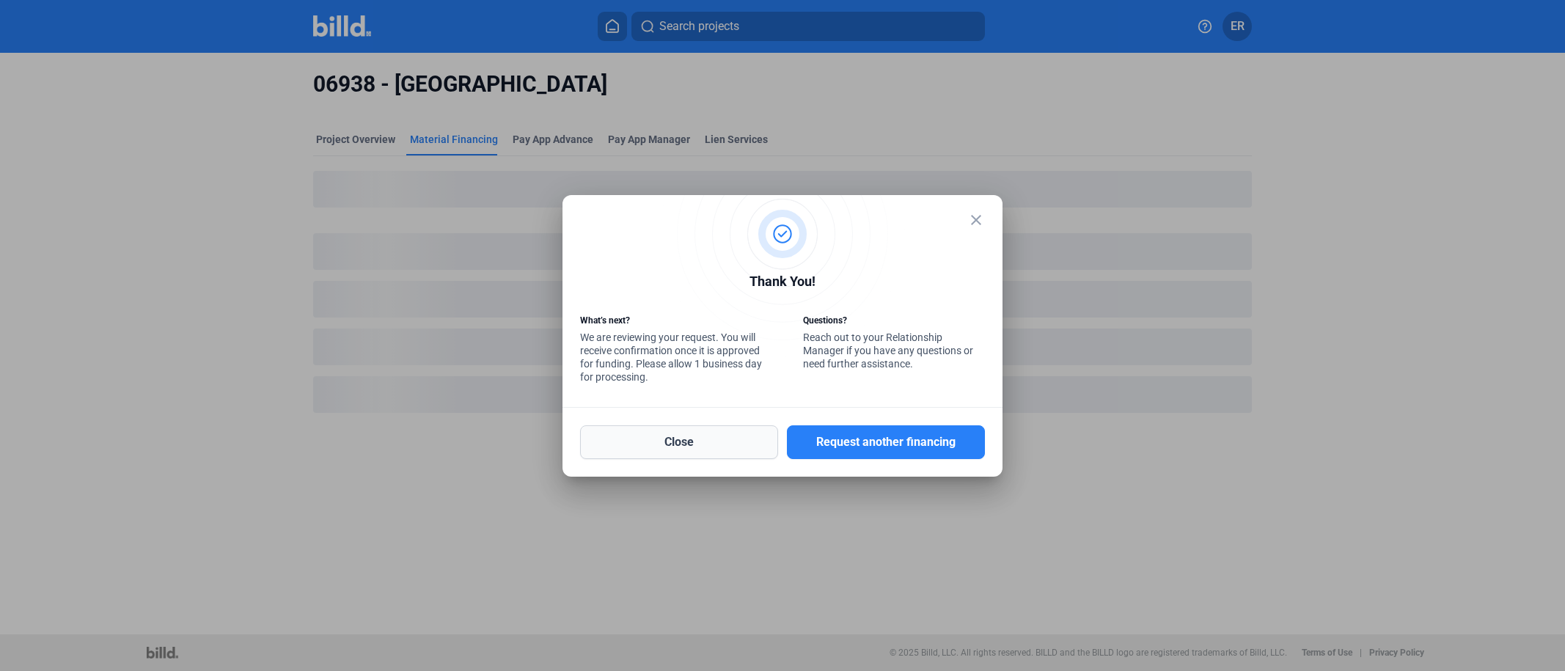
click at [676, 454] on button "Close" at bounding box center [679, 442] width 198 height 34
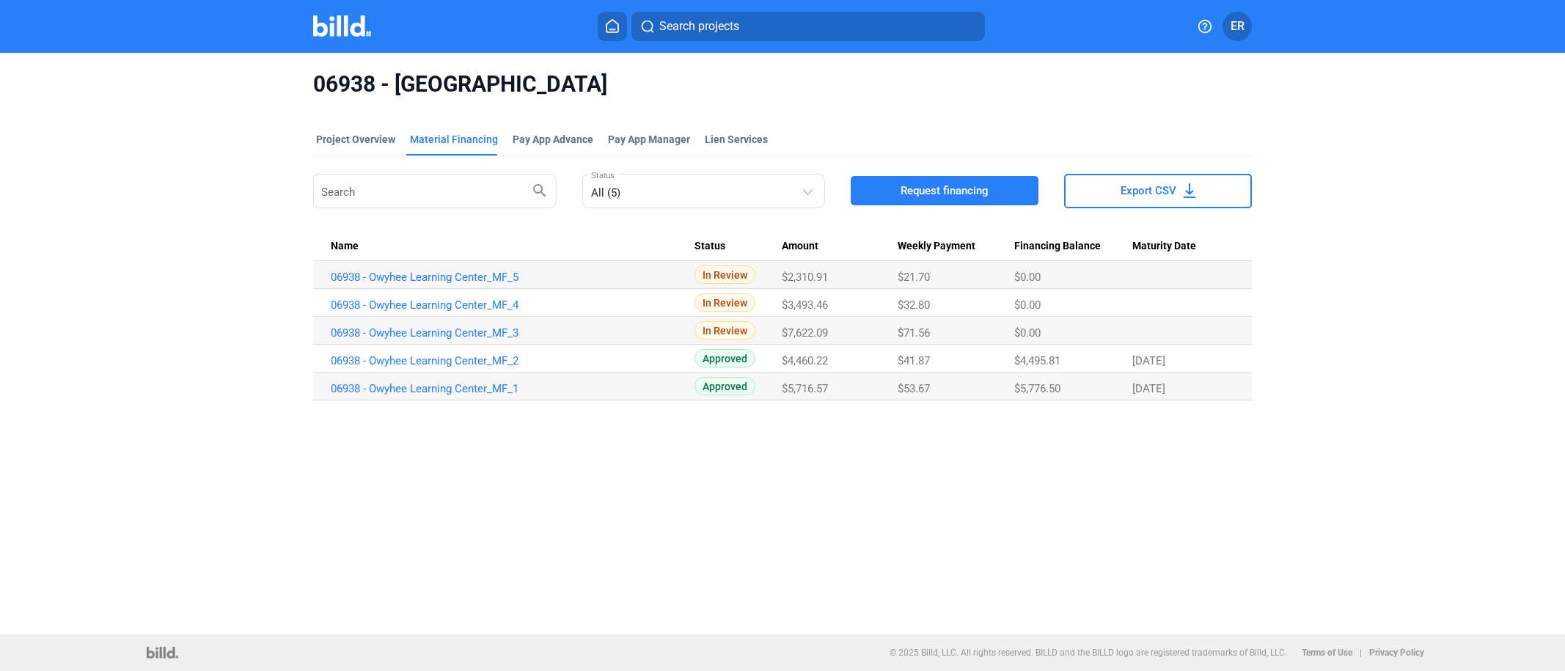
click at [337, 32] on img at bounding box center [342, 25] width 58 height 21
